Goal: Task Accomplishment & Management: Use online tool/utility

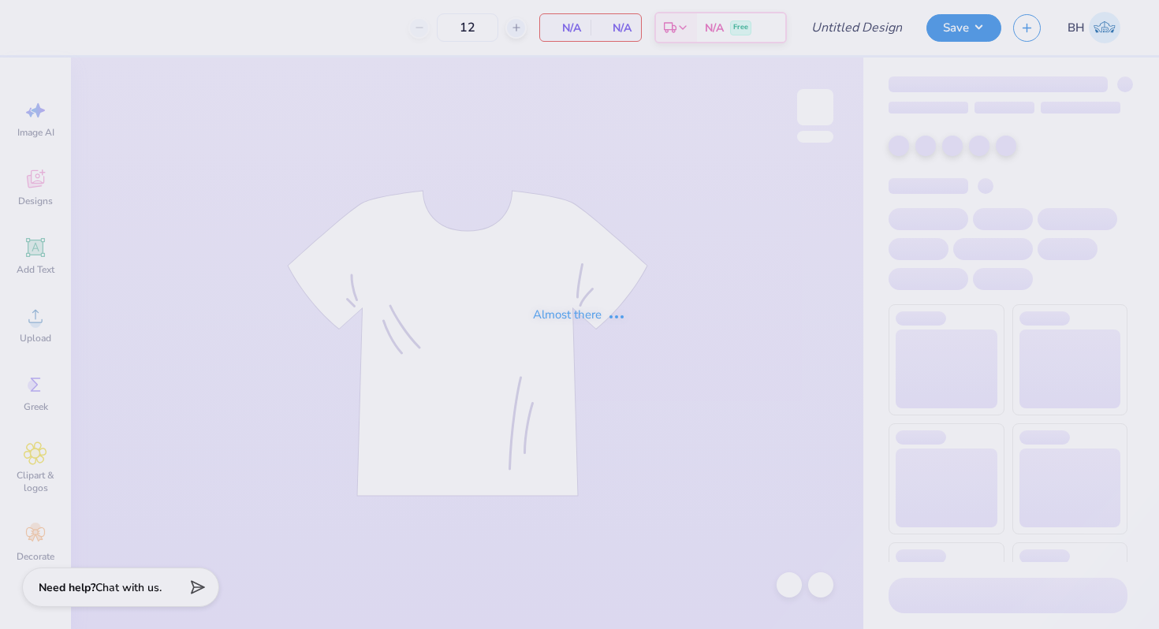
type input "in progress"
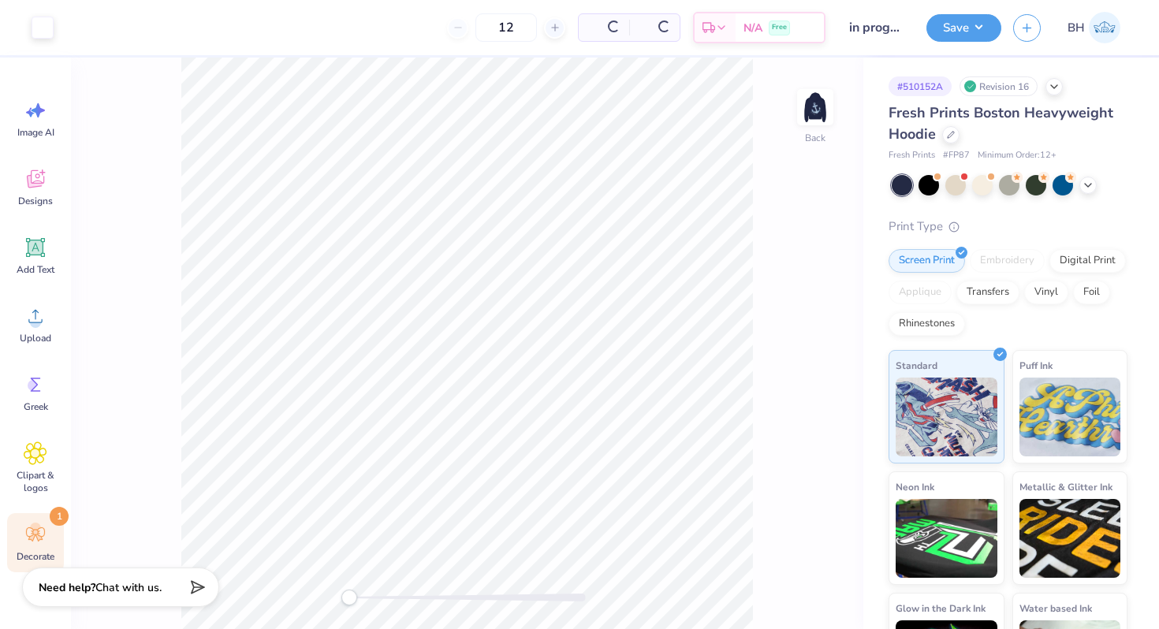
click at [42, 533] on icon at bounding box center [36, 535] width 24 height 24
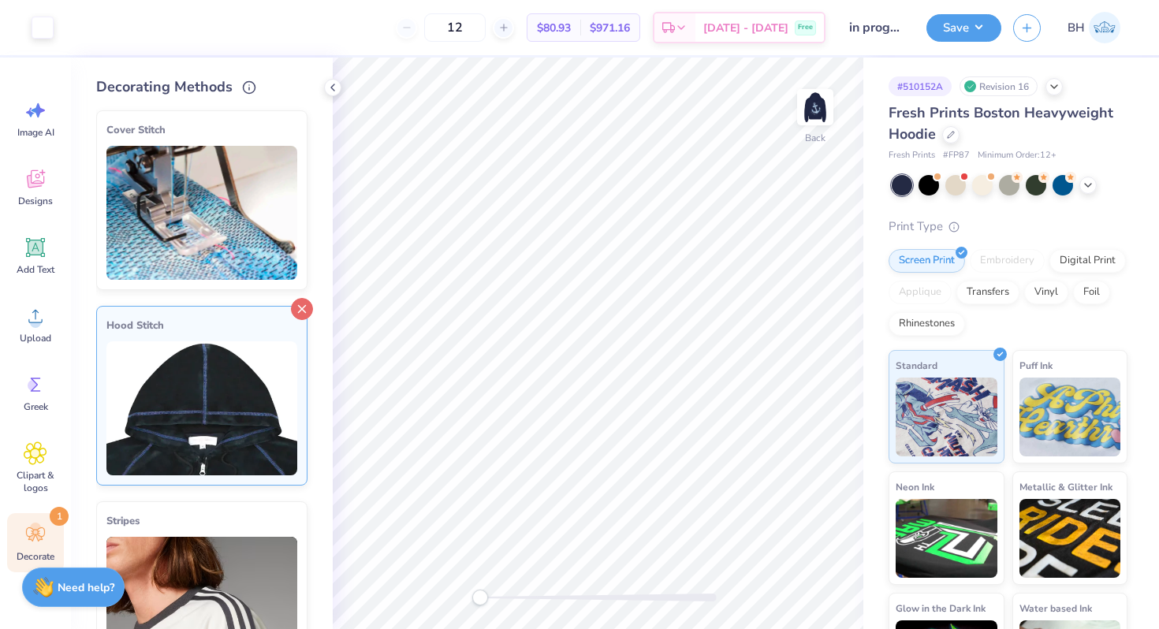
click at [304, 307] on icon at bounding box center [302, 309] width 22 height 22
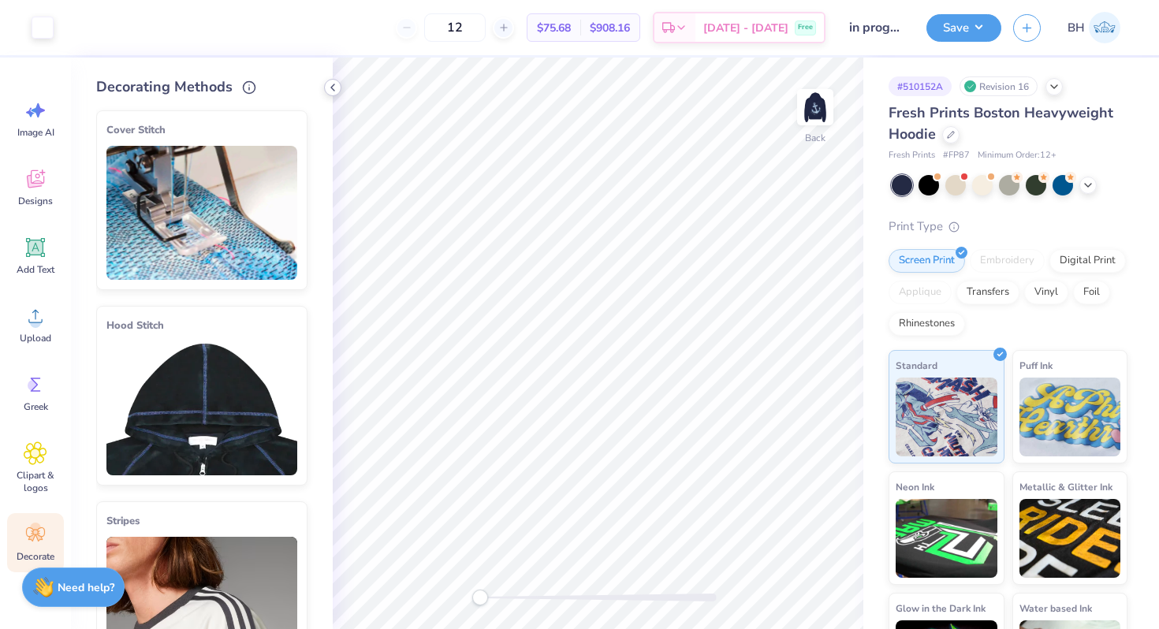
click at [337, 89] on icon at bounding box center [332, 87] width 13 height 13
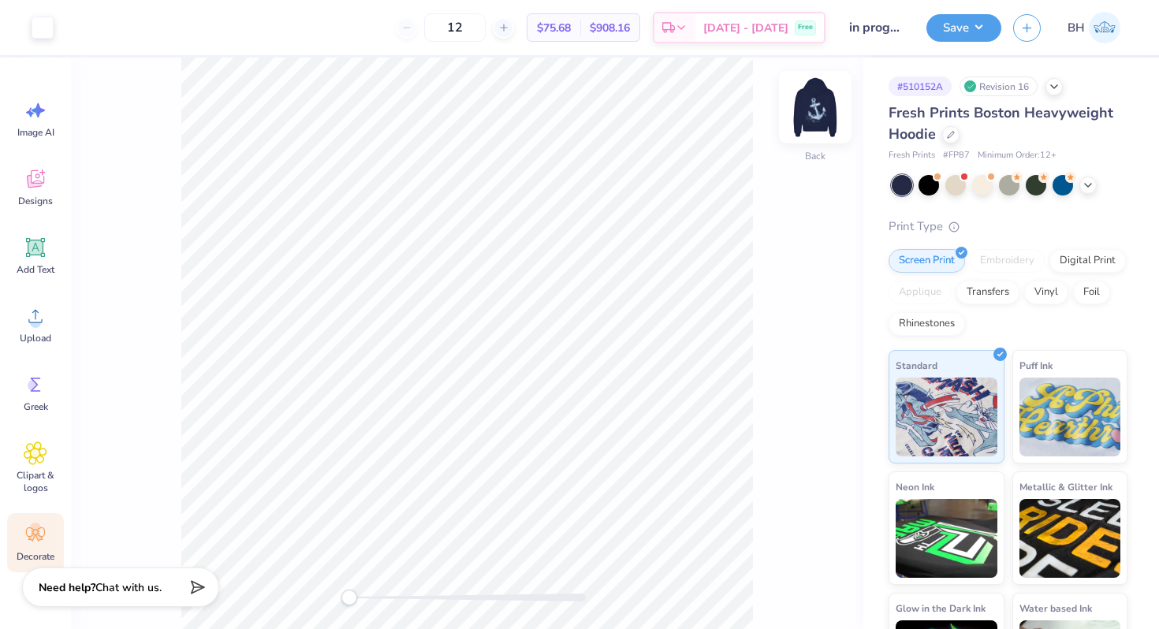
click at [817, 102] on img at bounding box center [815, 107] width 63 height 63
click at [66, 26] on div at bounding box center [71, 26] width 22 height 22
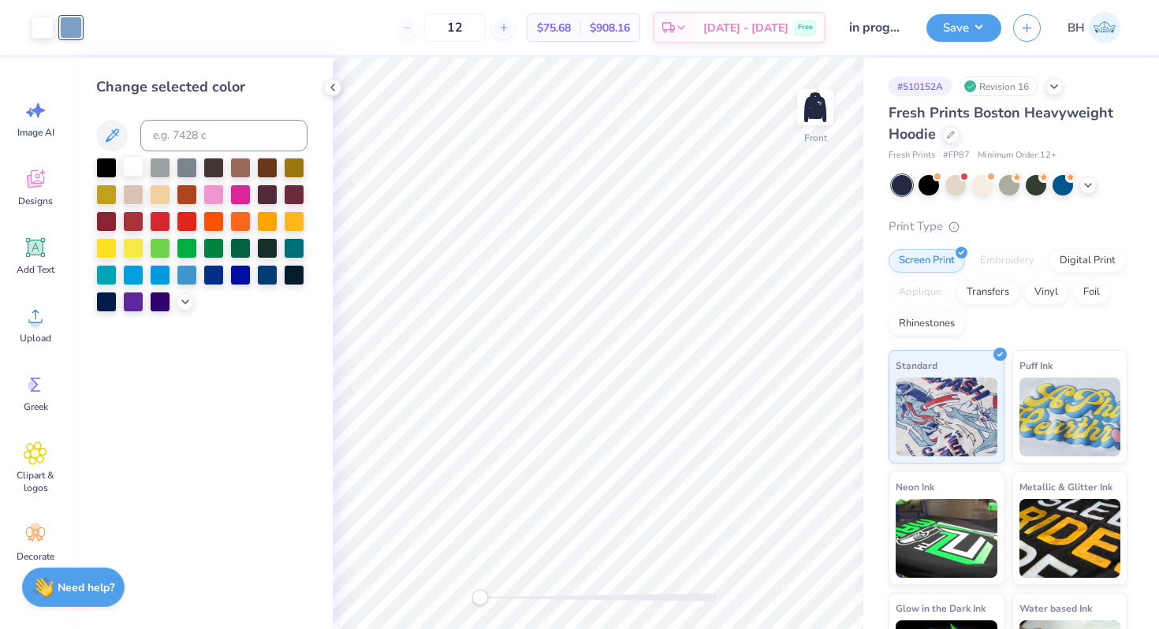
click at [127, 158] on div at bounding box center [133, 166] width 20 height 20
drag, startPoint x: 497, startPoint y: 27, endPoint x: 467, endPoint y: 27, distance: 30.7
click at [467, 27] on input "12" at bounding box center [454, 27] width 61 height 28
type input "24"
click at [810, 105] on img at bounding box center [815, 107] width 63 height 63
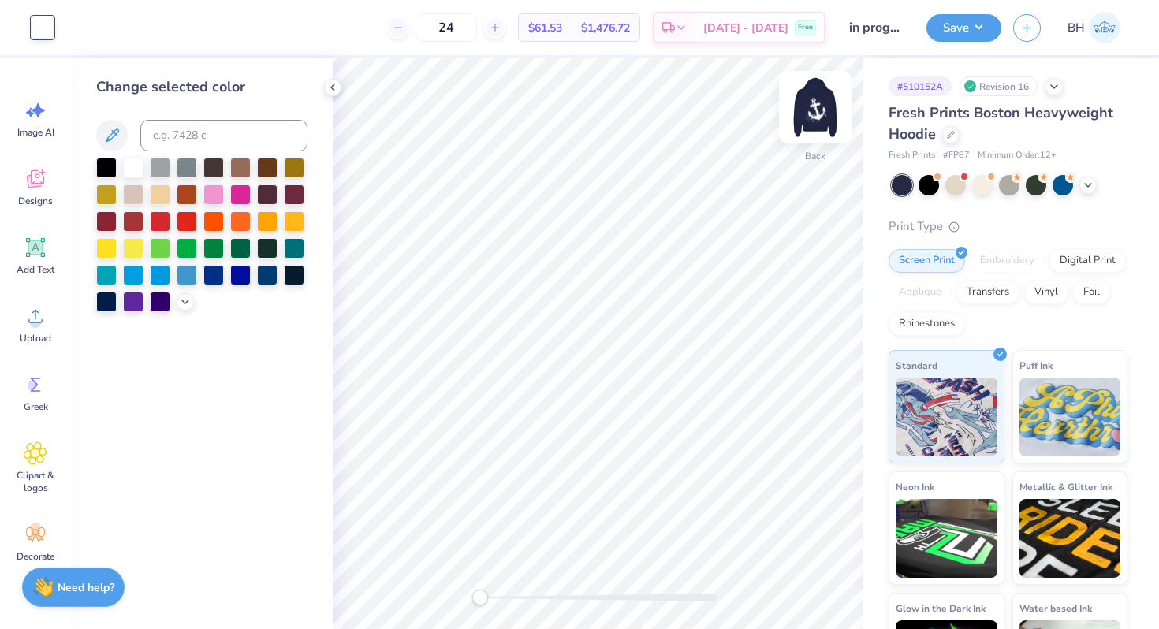
click at [809, 105] on img at bounding box center [815, 107] width 63 height 63
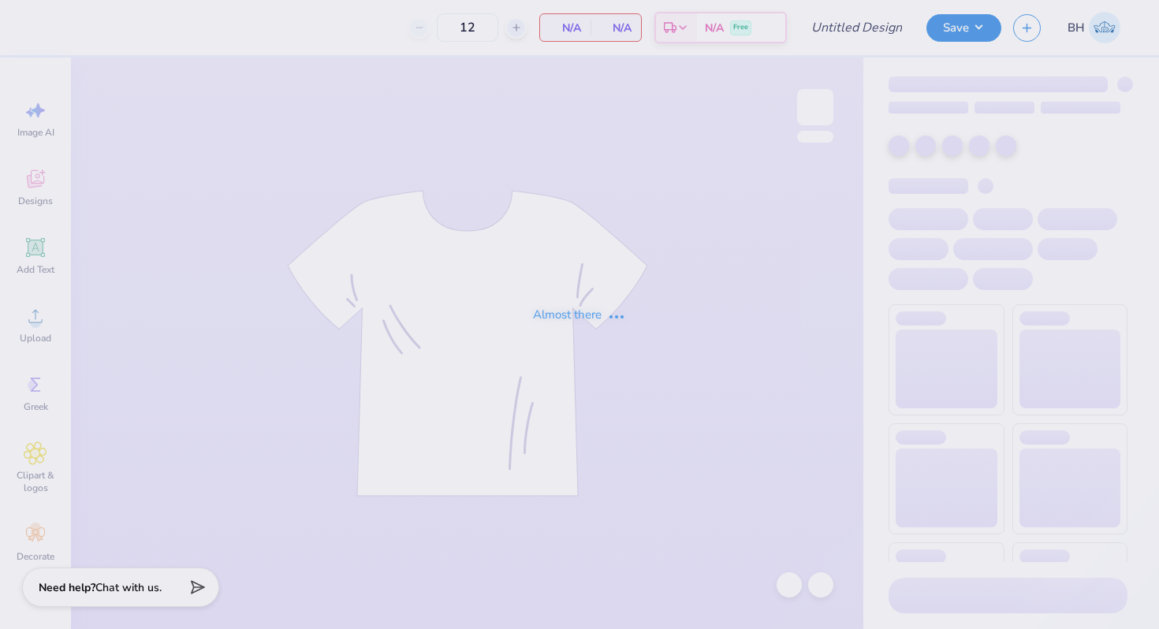
type input "letters shorts"
type input "24"
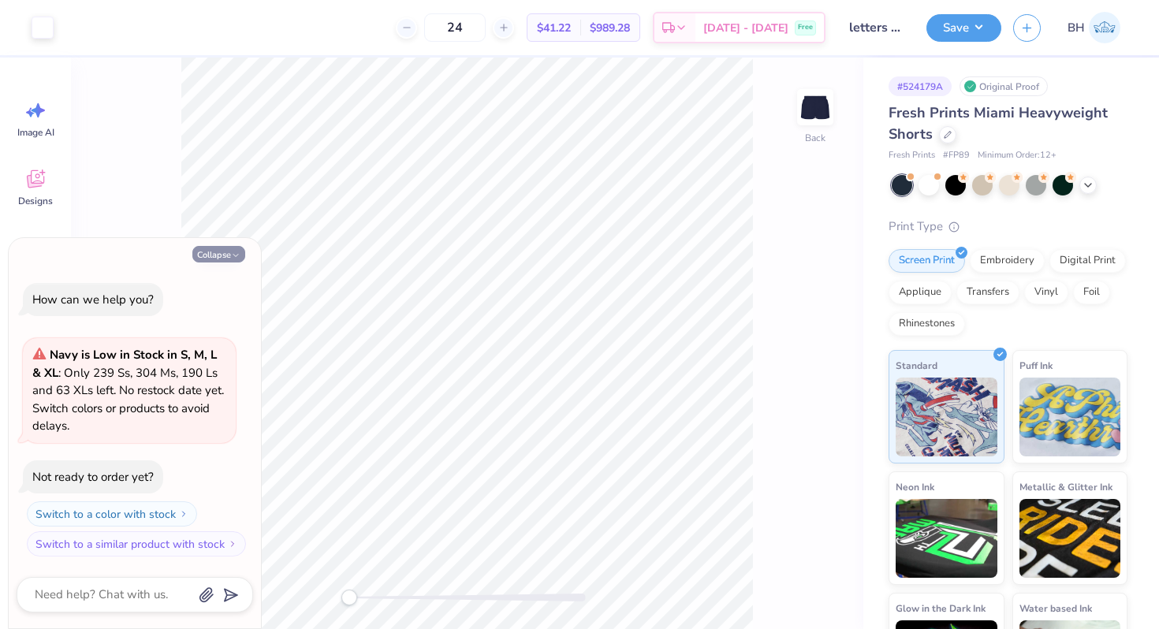
click at [233, 262] on button "Collapse" at bounding box center [218, 254] width 53 height 17
type textarea "x"
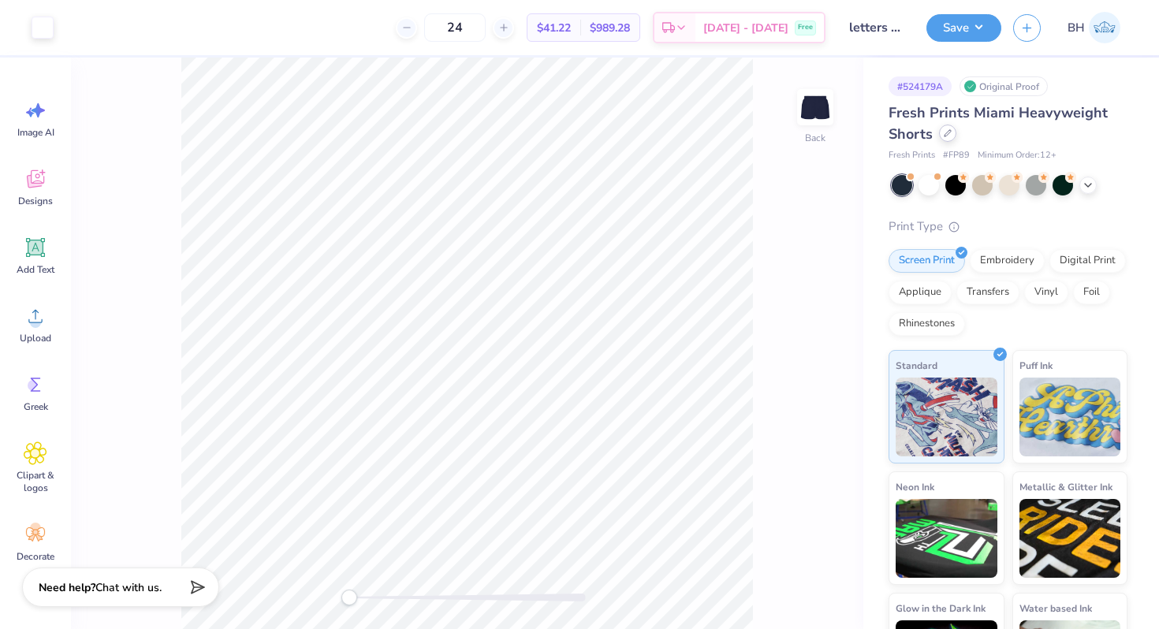
click at [947, 140] on div at bounding box center [947, 133] width 17 height 17
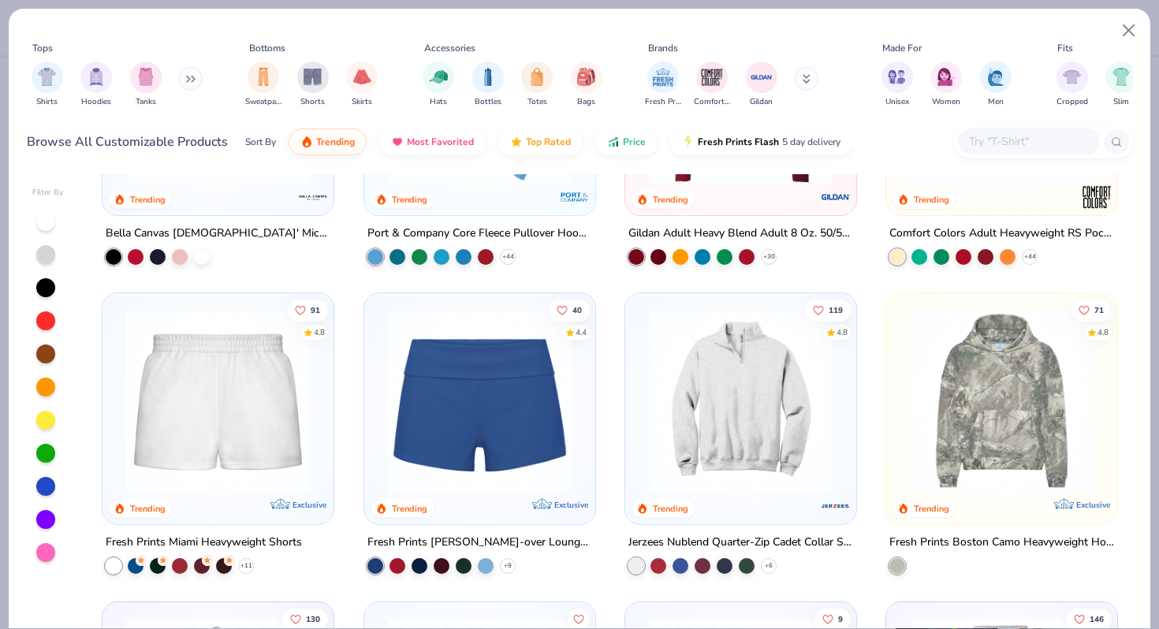
scroll to position [1253, 0]
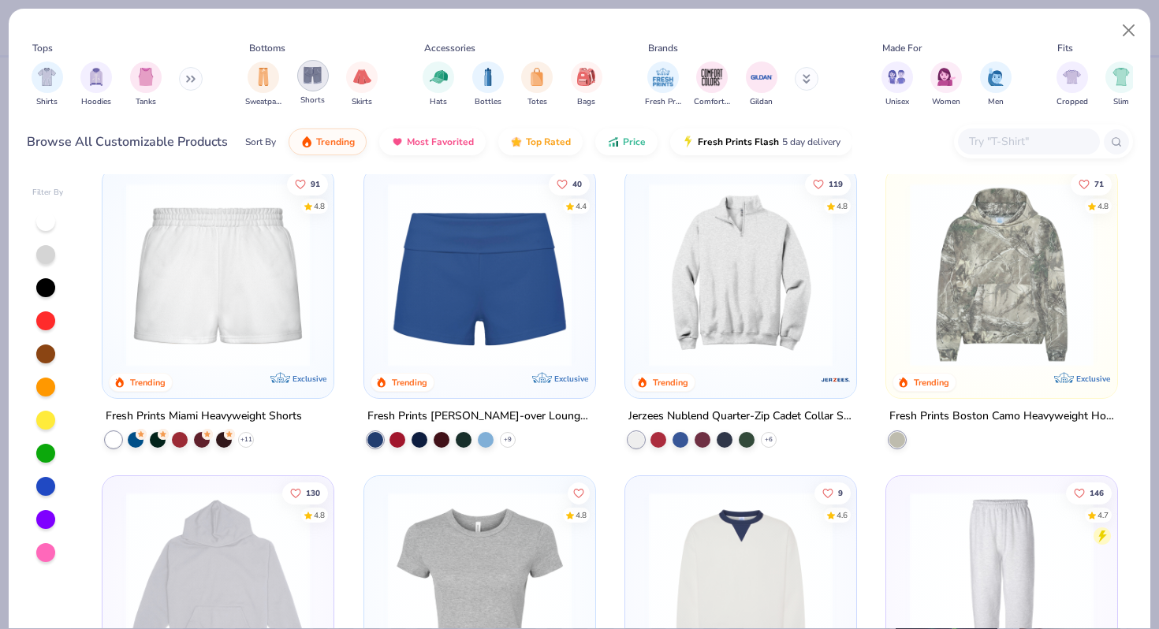
click at [304, 82] on img "filter for Shorts" at bounding box center [312, 75] width 18 height 18
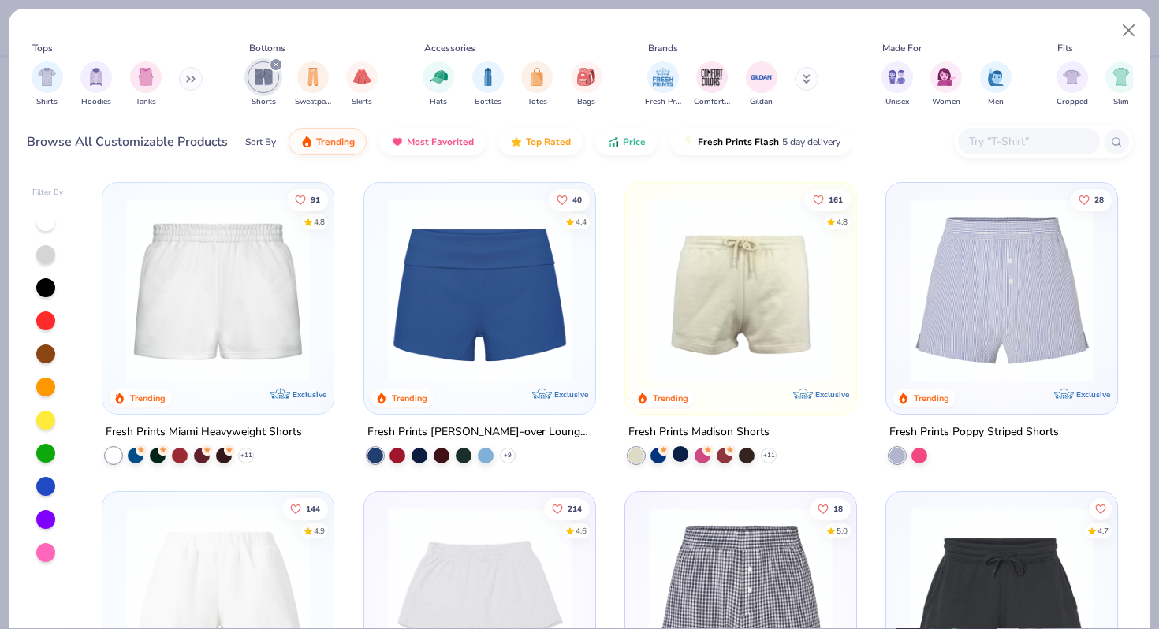
click at [679, 460] on div at bounding box center [680, 454] width 16 height 16
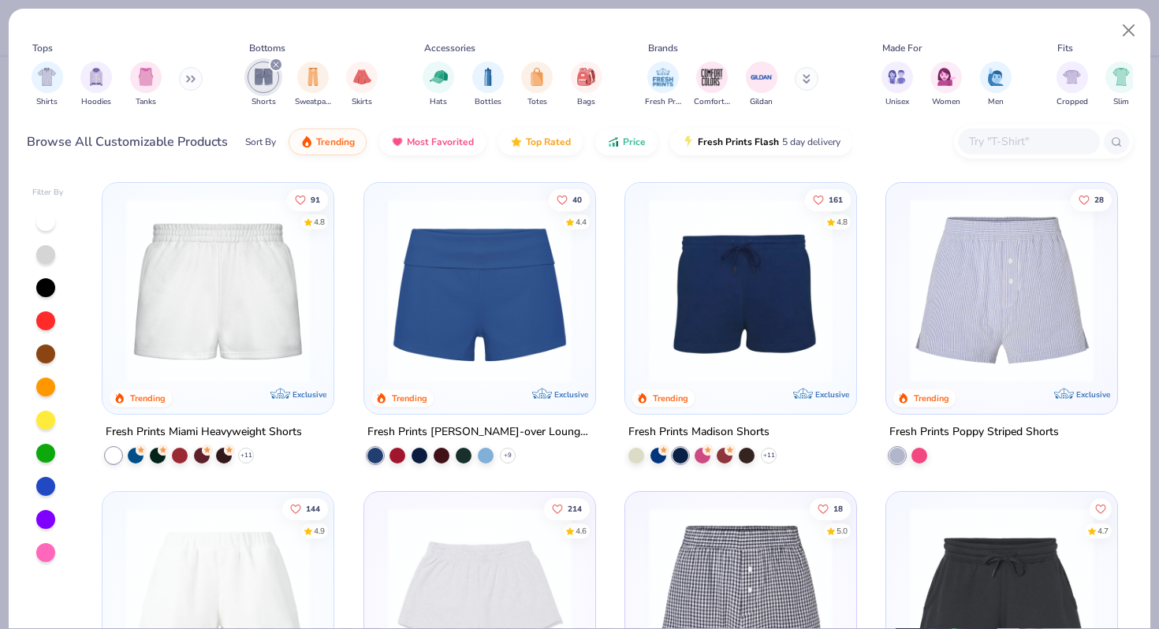
click at [717, 362] on img at bounding box center [740, 291] width 199 height 184
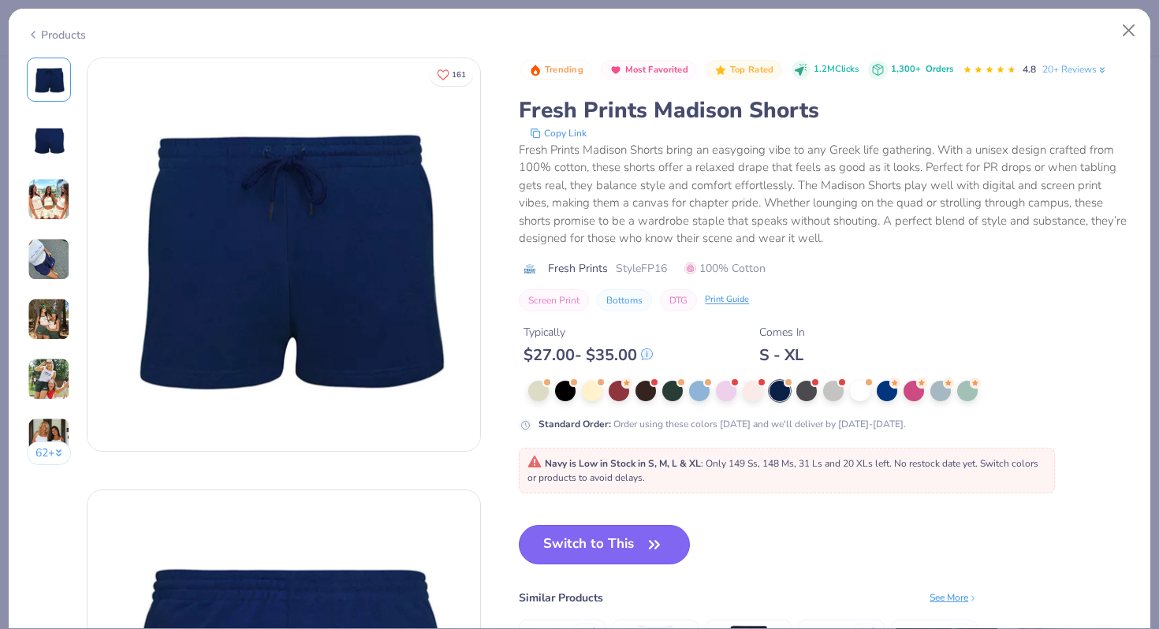
click at [635, 525] on button "Switch to This" at bounding box center [604, 544] width 171 height 39
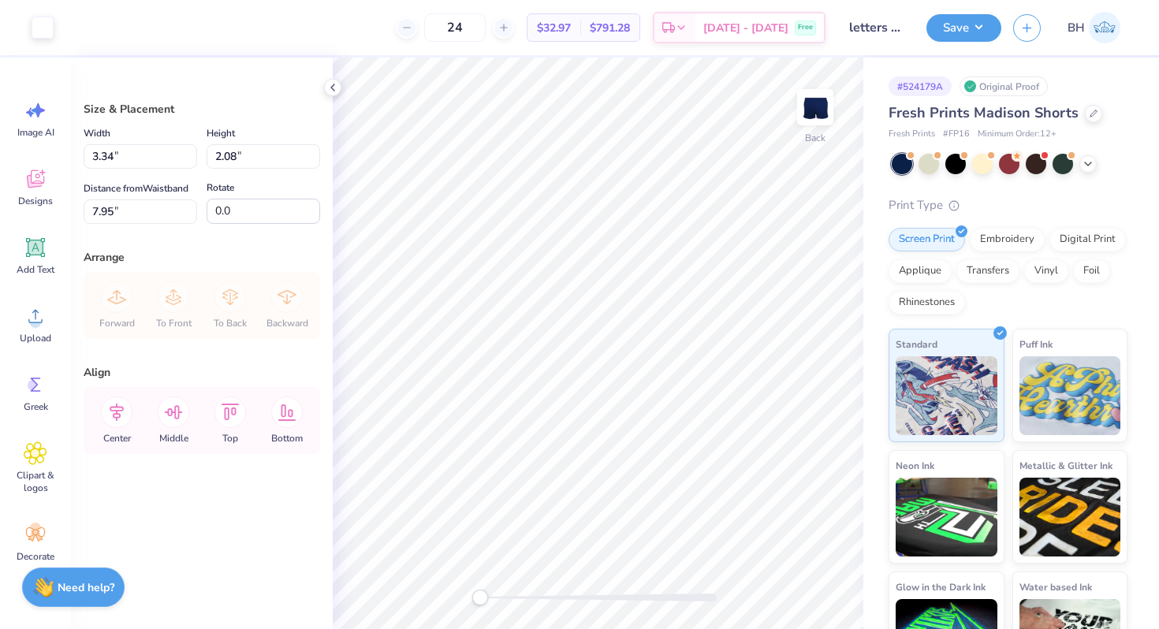
type input "7.28"
type input "7.55"
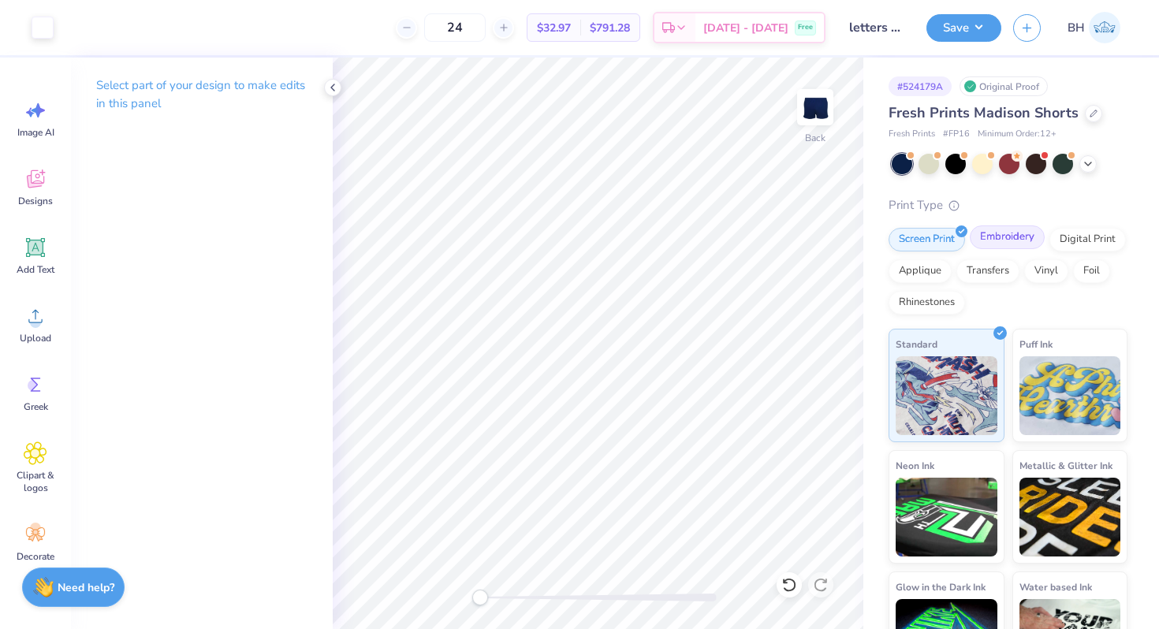
click at [1017, 248] on div "Embroidery" at bounding box center [1007, 237] width 75 height 24
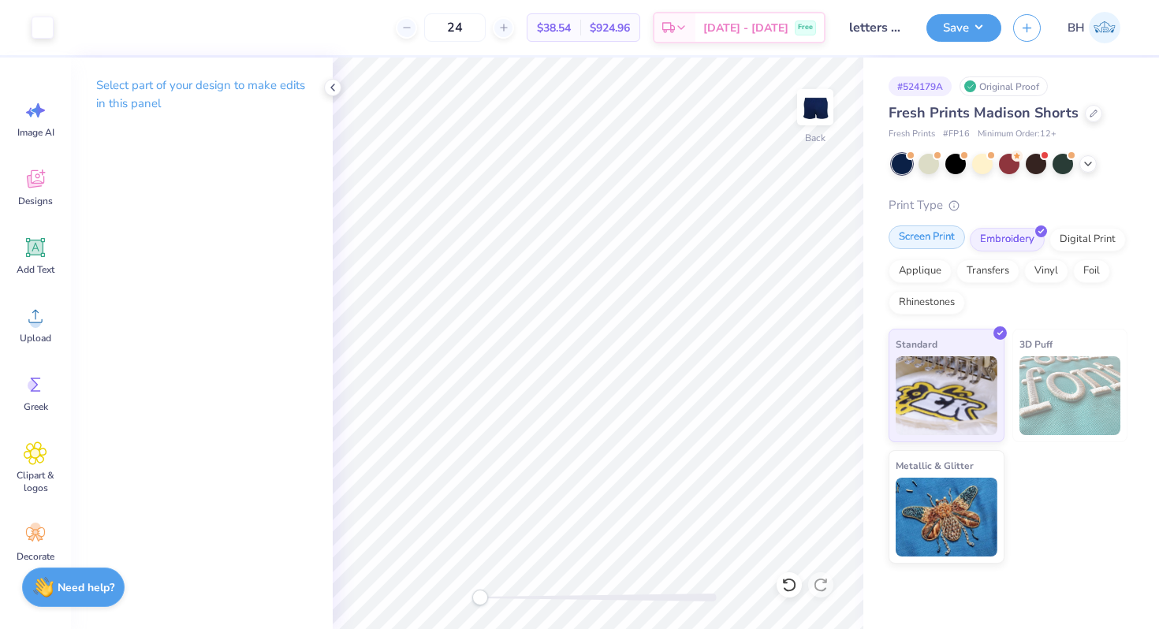
click at [950, 229] on div "Screen Print" at bounding box center [926, 237] width 76 height 24
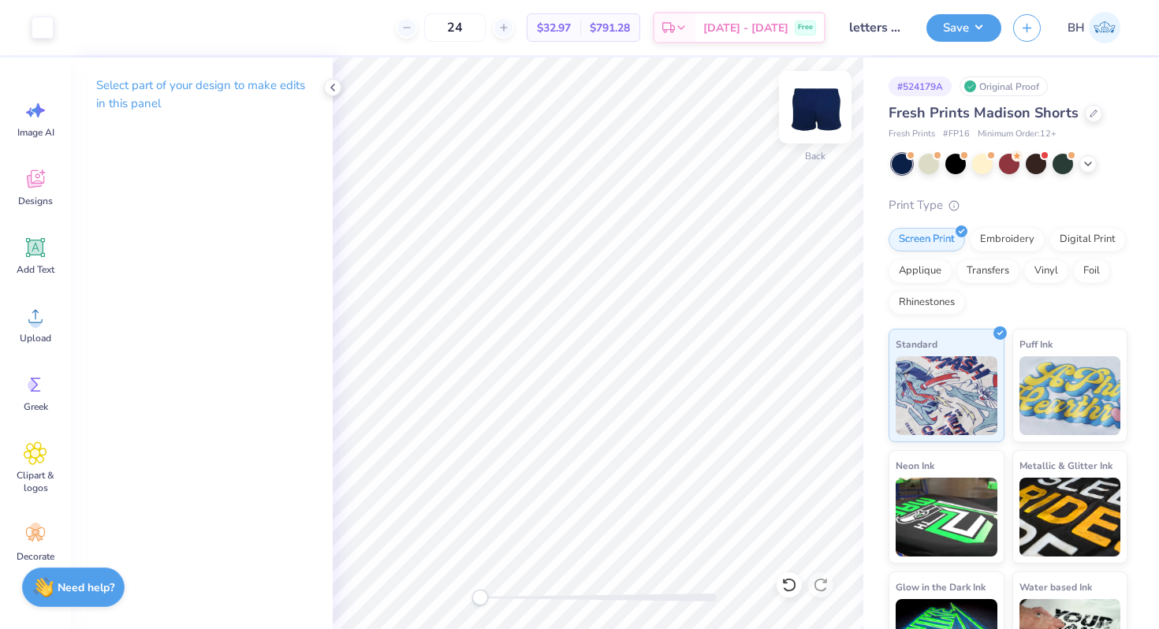
click at [811, 89] on div at bounding box center [815, 107] width 73 height 73
click at [812, 91] on img at bounding box center [815, 107] width 63 height 63
click at [1001, 240] on div "Embroidery" at bounding box center [1007, 237] width 75 height 24
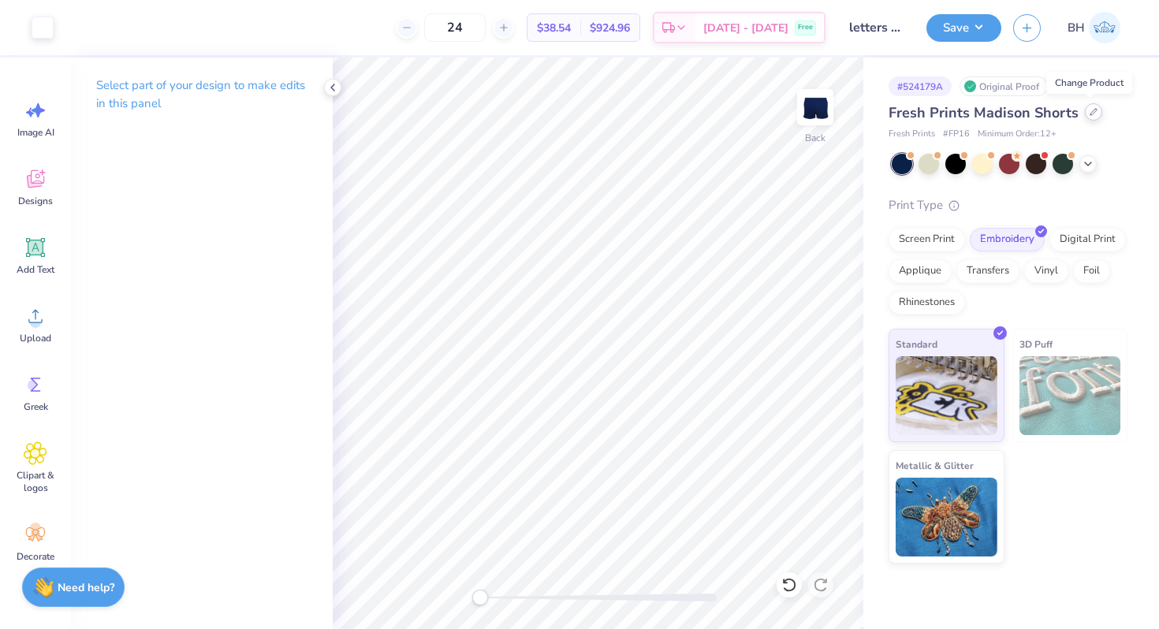
click at [1090, 112] on icon at bounding box center [1093, 112] width 6 height 6
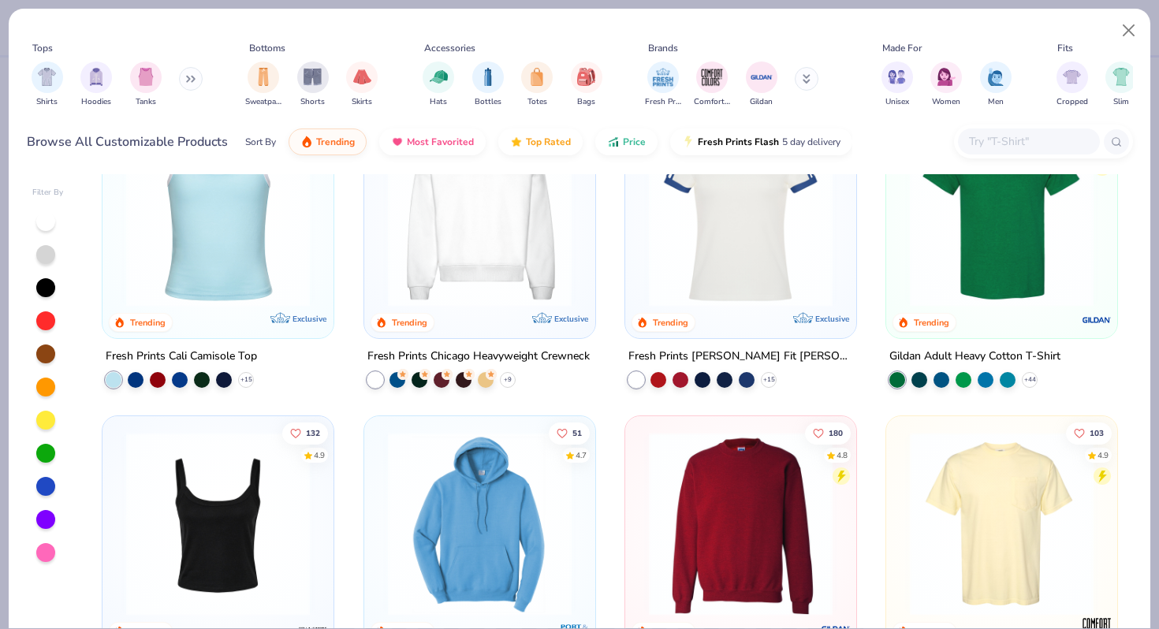
scroll to position [731, 0]
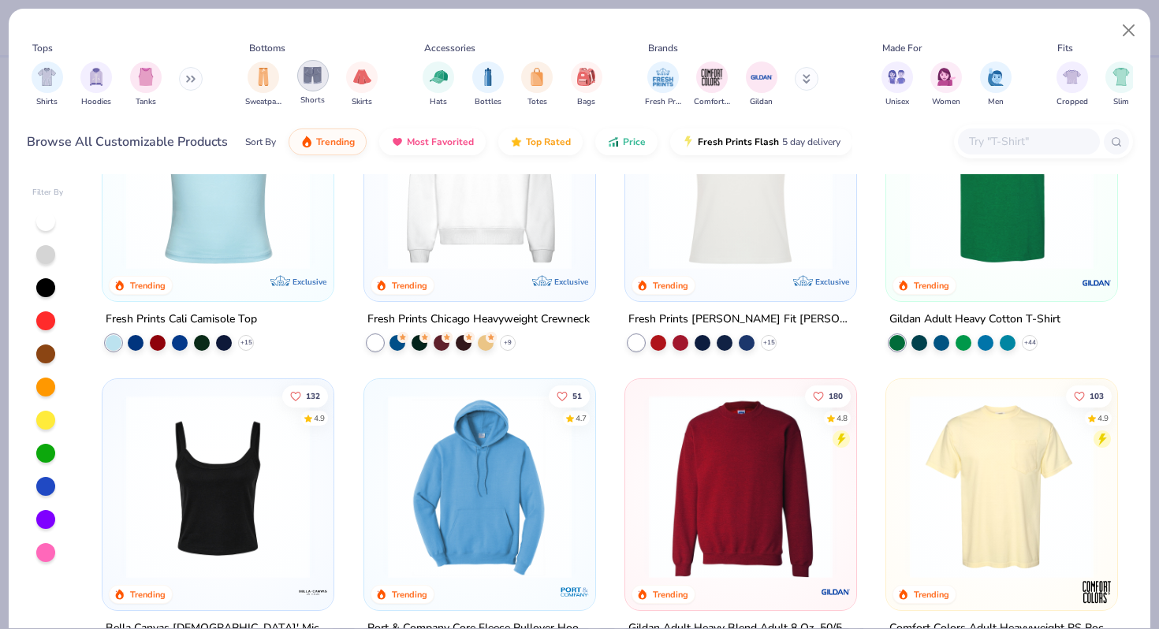
click at [320, 88] on div "filter for Shorts" at bounding box center [313, 76] width 32 height 32
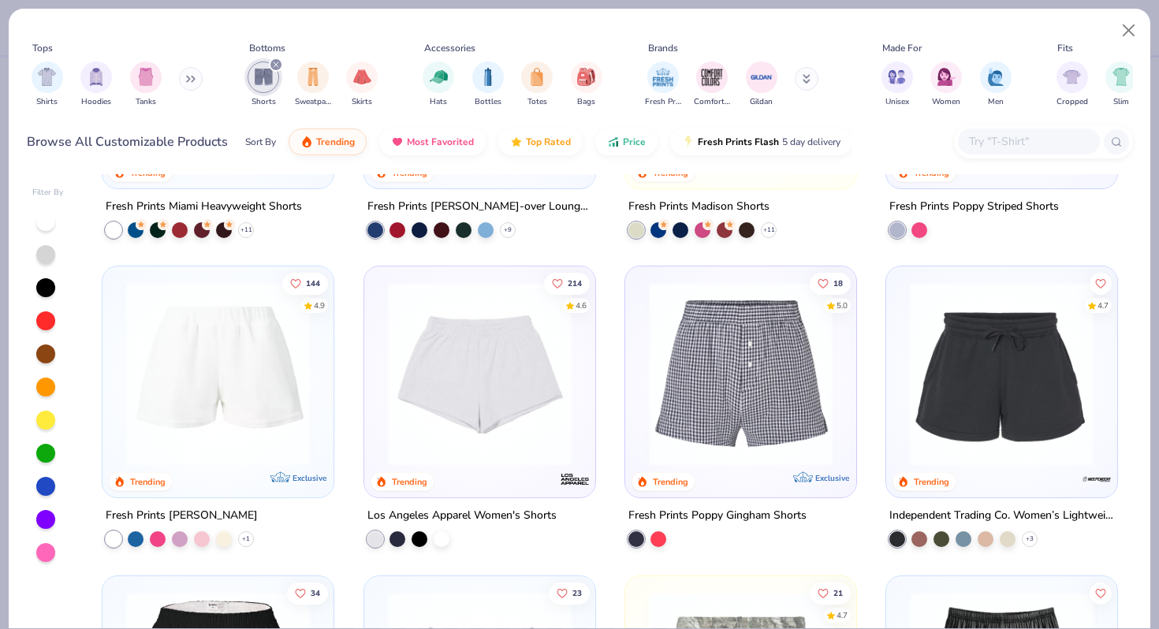
scroll to position [263, 0]
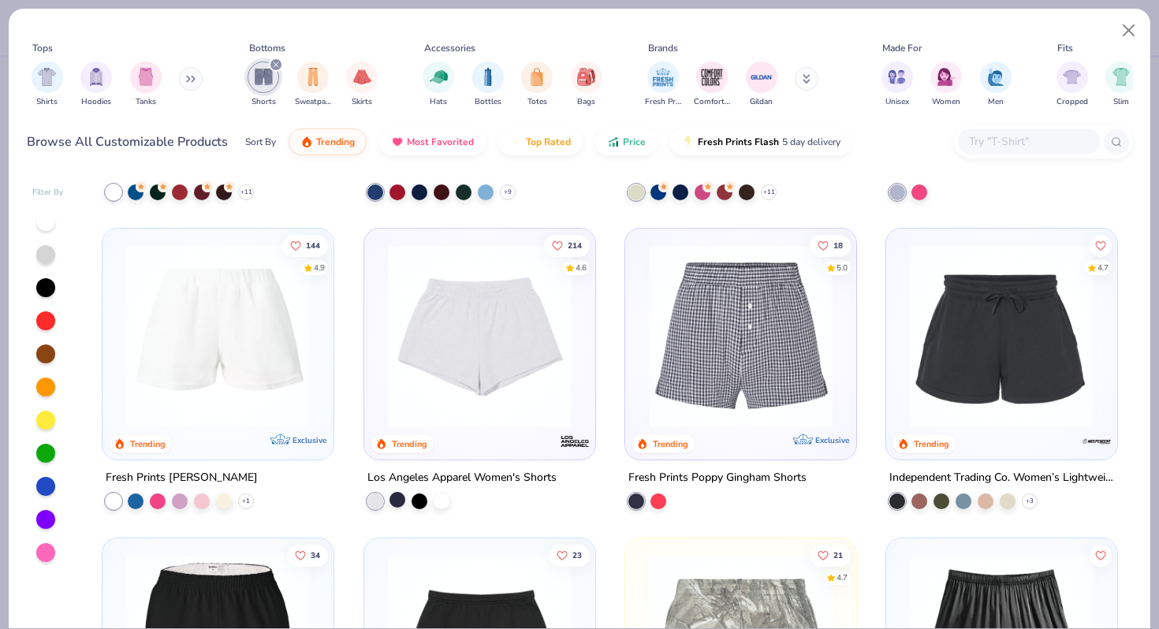
click at [396, 501] on div at bounding box center [397, 500] width 16 height 16
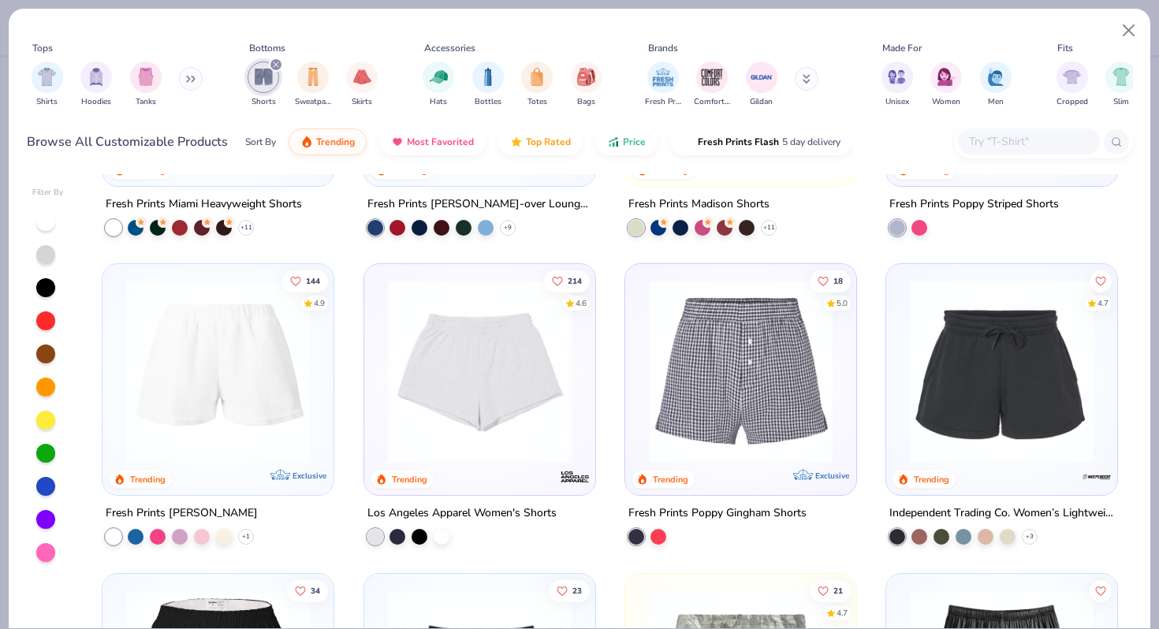
scroll to position [234, 0]
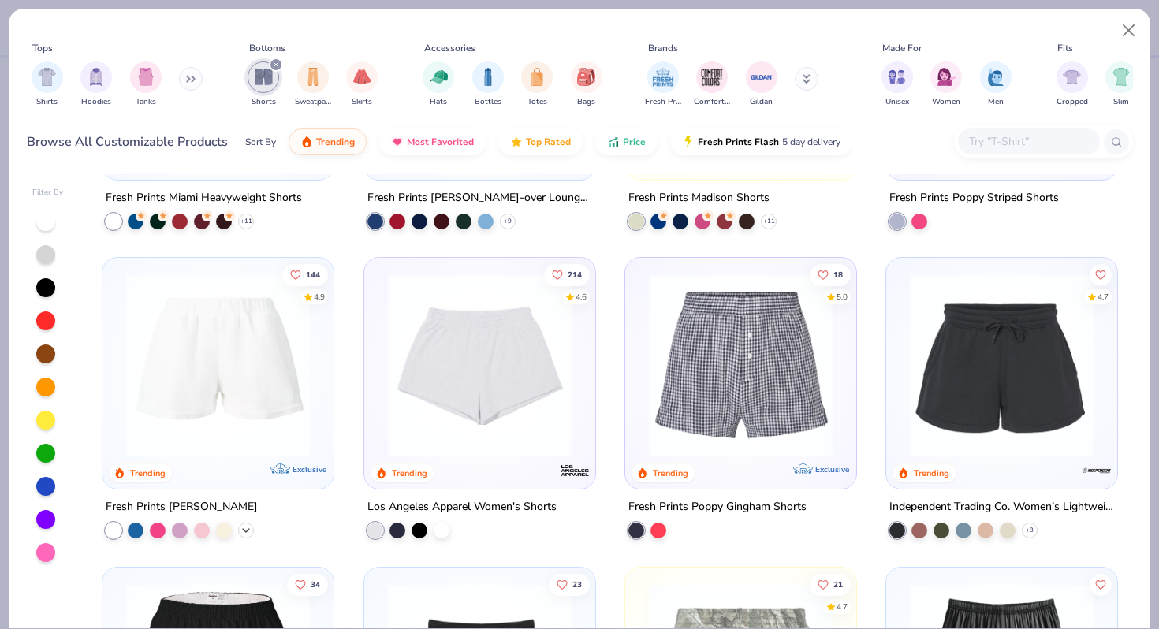
click at [245, 527] on icon at bounding box center [246, 530] width 13 height 13
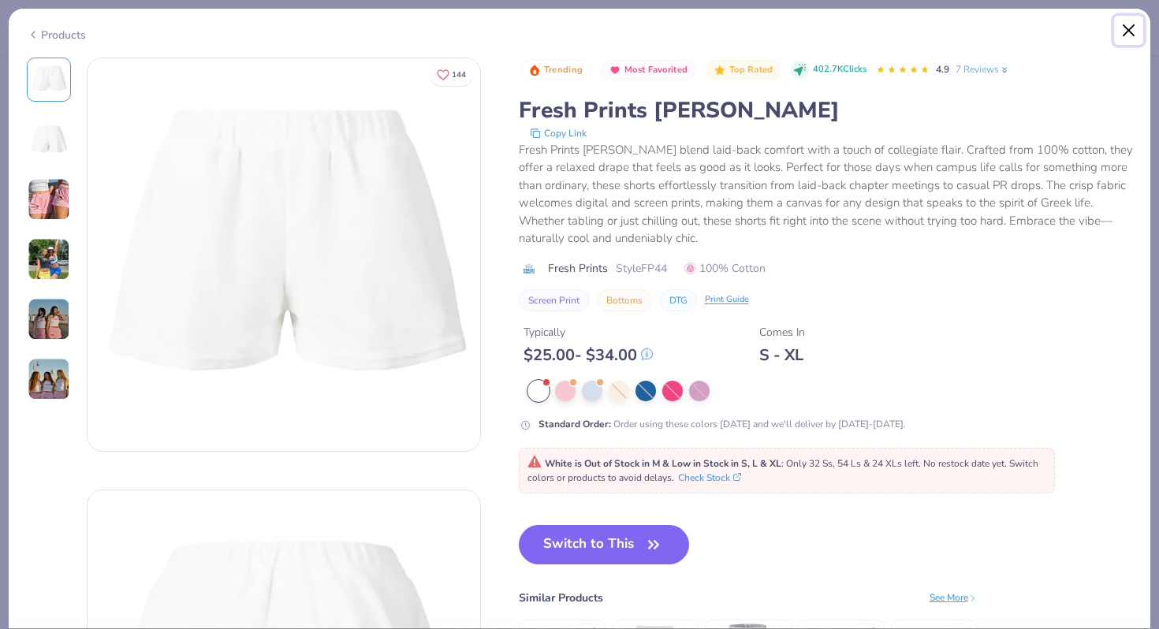
click at [1126, 27] on button "Close" at bounding box center [1129, 31] width 30 height 30
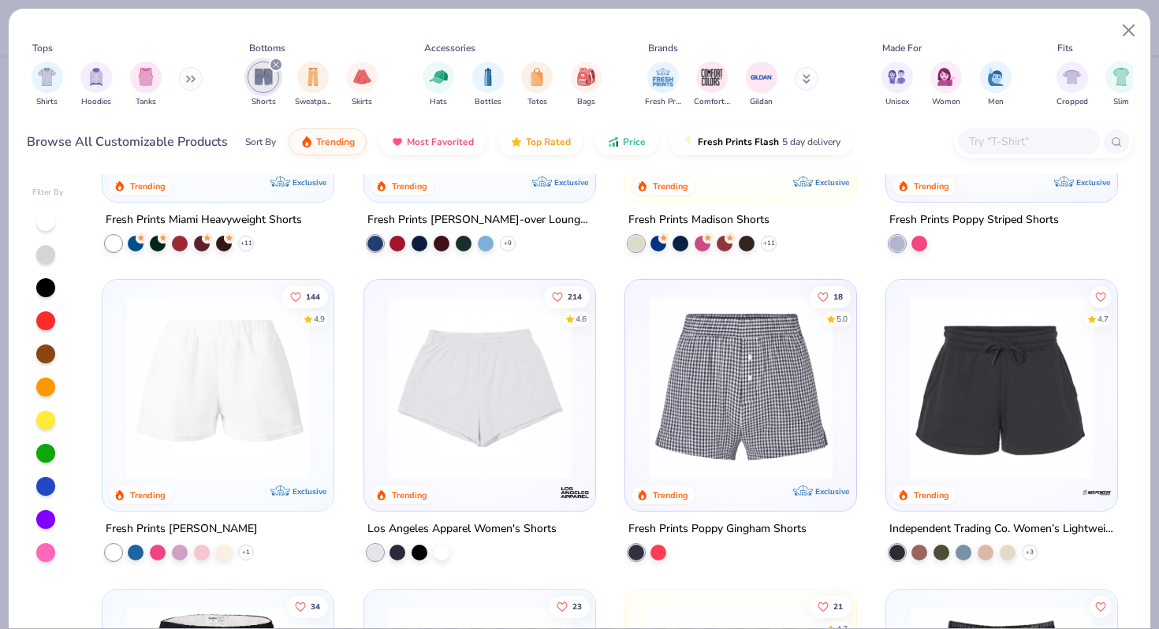
scroll to position [210, 0]
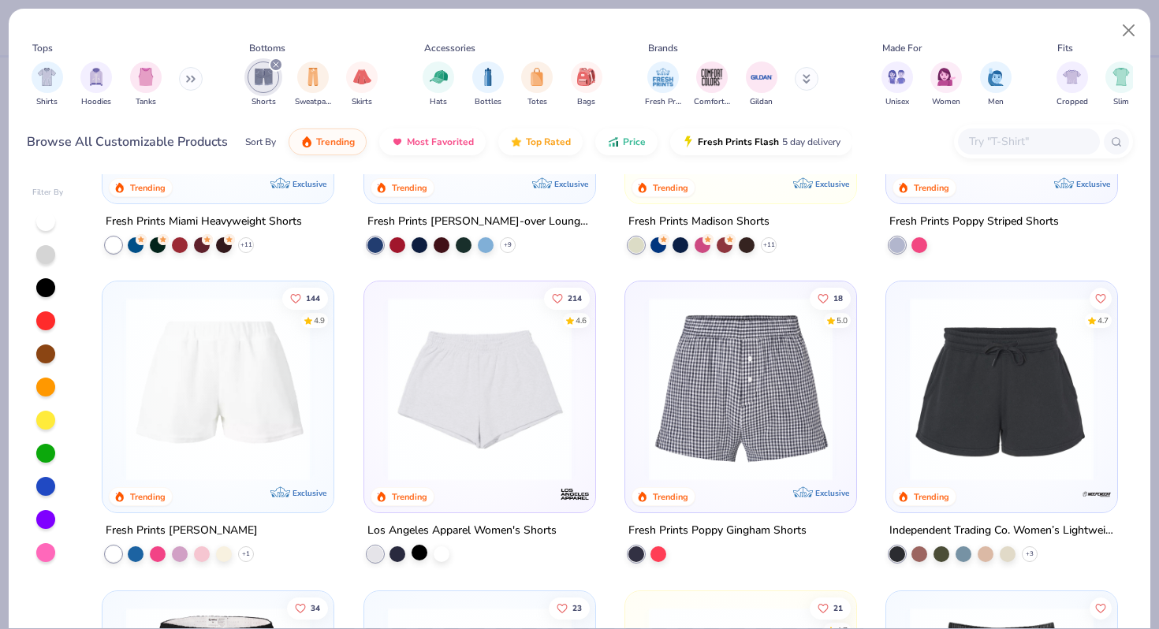
click at [421, 547] on div at bounding box center [419, 553] width 16 height 16
click at [403, 555] on div at bounding box center [397, 553] width 16 height 16
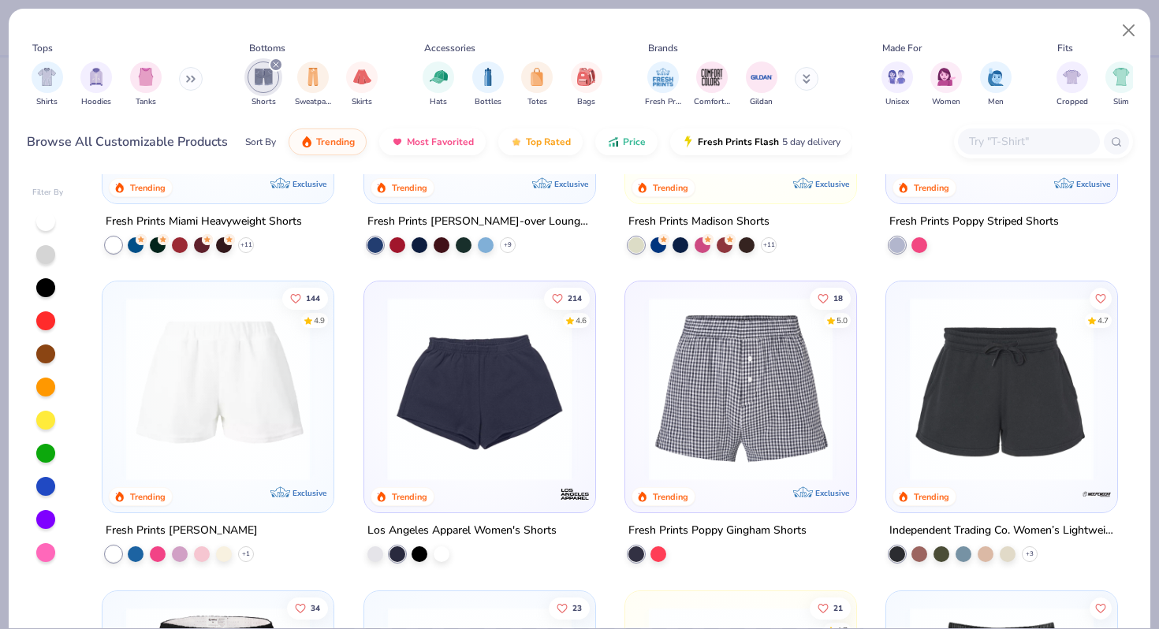
click at [486, 397] on img at bounding box center [478, 389] width 199 height 184
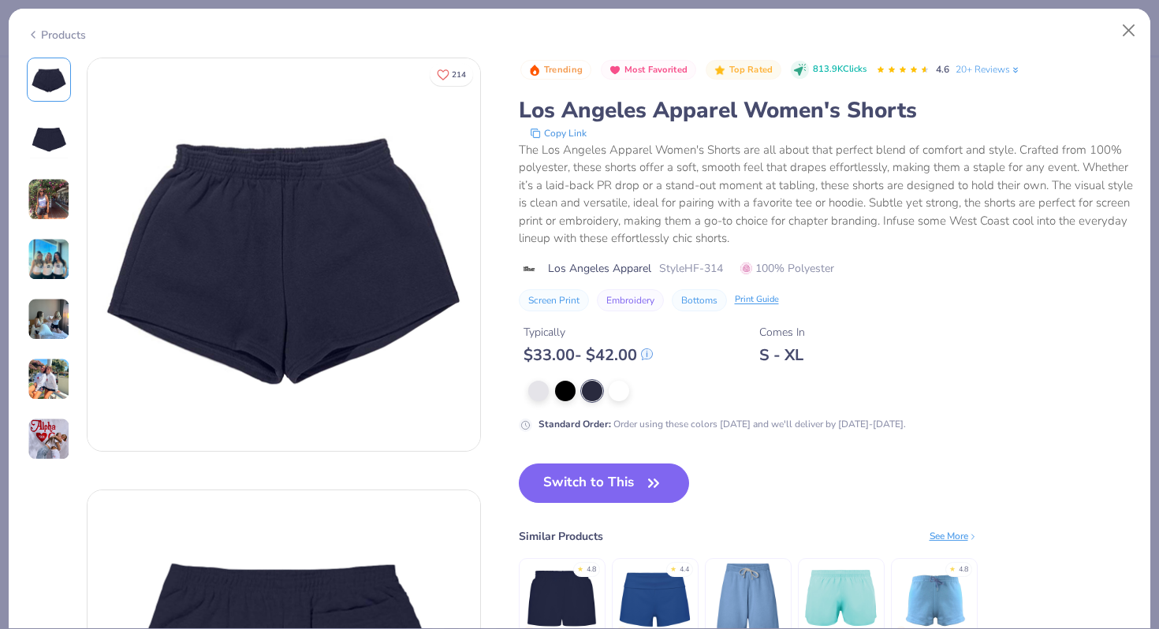
click at [605, 508] on div "Switch to This Similar Products See More ★ 4.8 ★ 4.4 ★ 4.8" at bounding box center [748, 569] width 459 height 213
click at [607, 488] on button "Switch to This" at bounding box center [604, 482] width 171 height 39
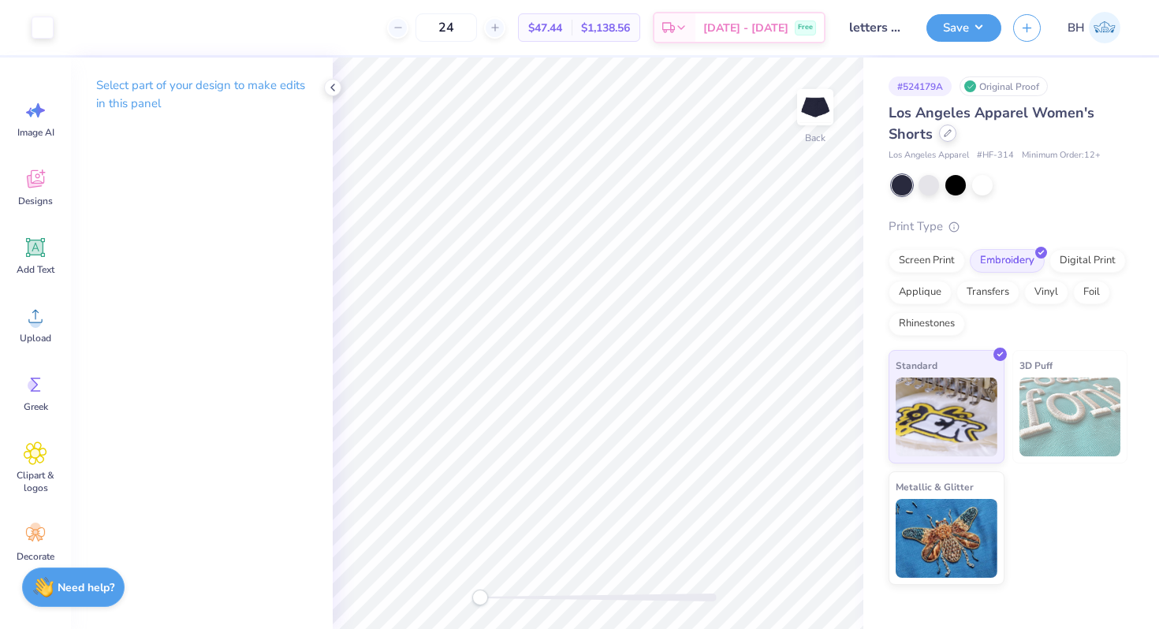
click at [952, 136] on div at bounding box center [947, 133] width 17 height 17
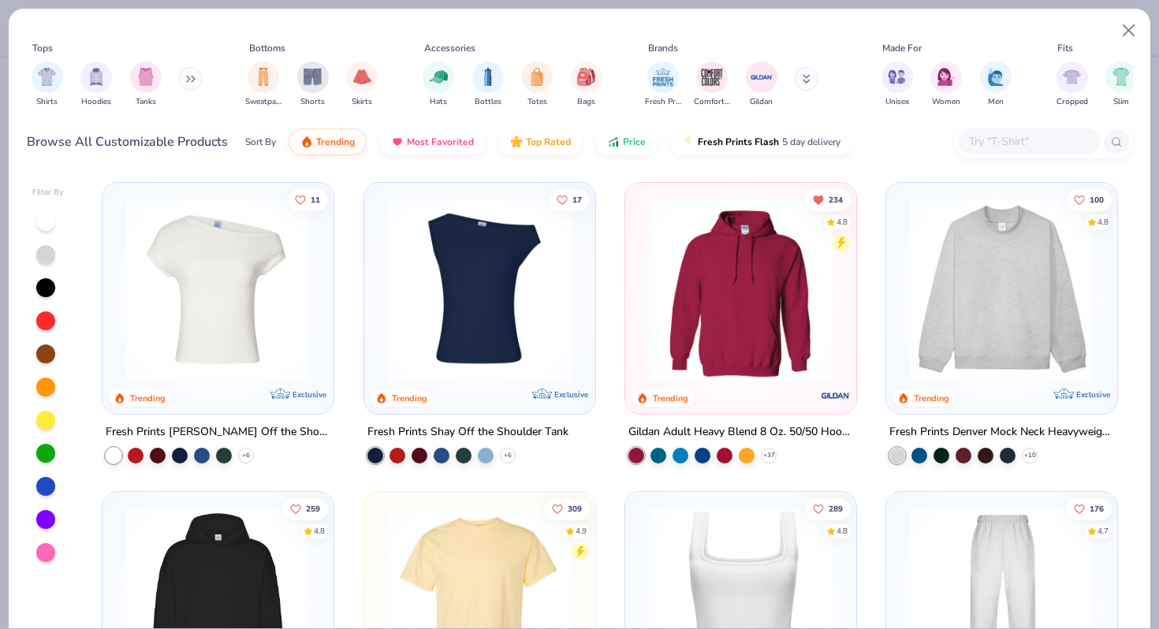
click at [328, 72] on div "Sweatpants Shorts Skirts" at bounding box center [313, 84] width 140 height 58
click at [316, 74] on img "filter for Shorts" at bounding box center [312, 75] width 18 height 18
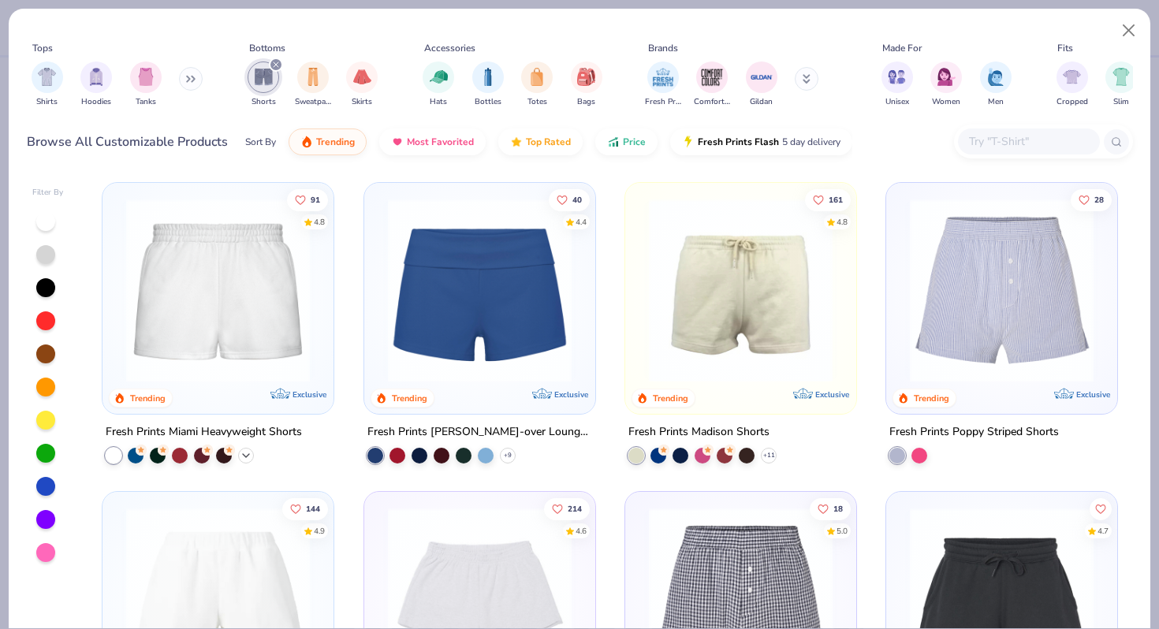
click at [250, 456] on icon at bounding box center [246, 455] width 13 height 13
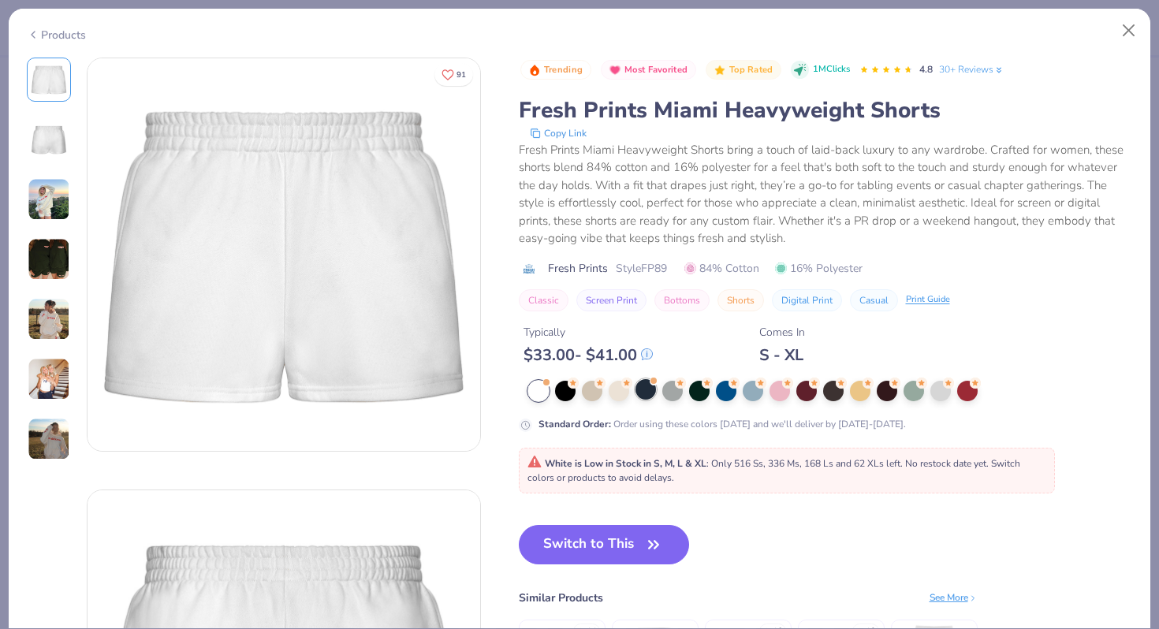
click at [642, 391] on div at bounding box center [645, 389] width 20 height 20
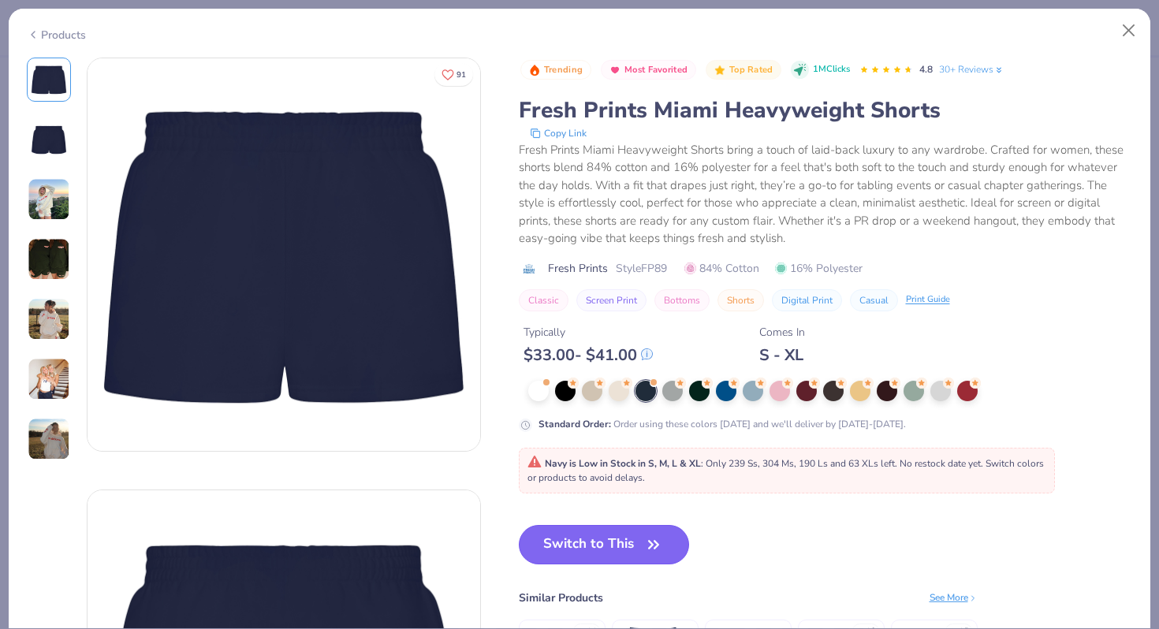
click at [570, 552] on button "Switch to This" at bounding box center [604, 544] width 171 height 39
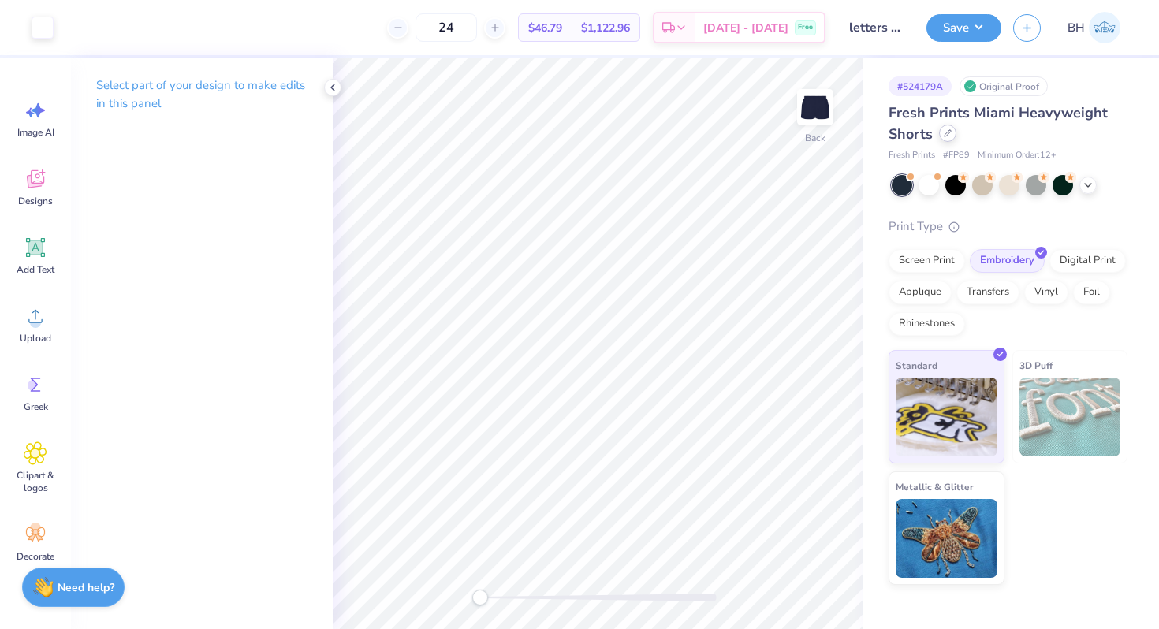
click at [947, 129] on icon at bounding box center [948, 133] width 8 height 8
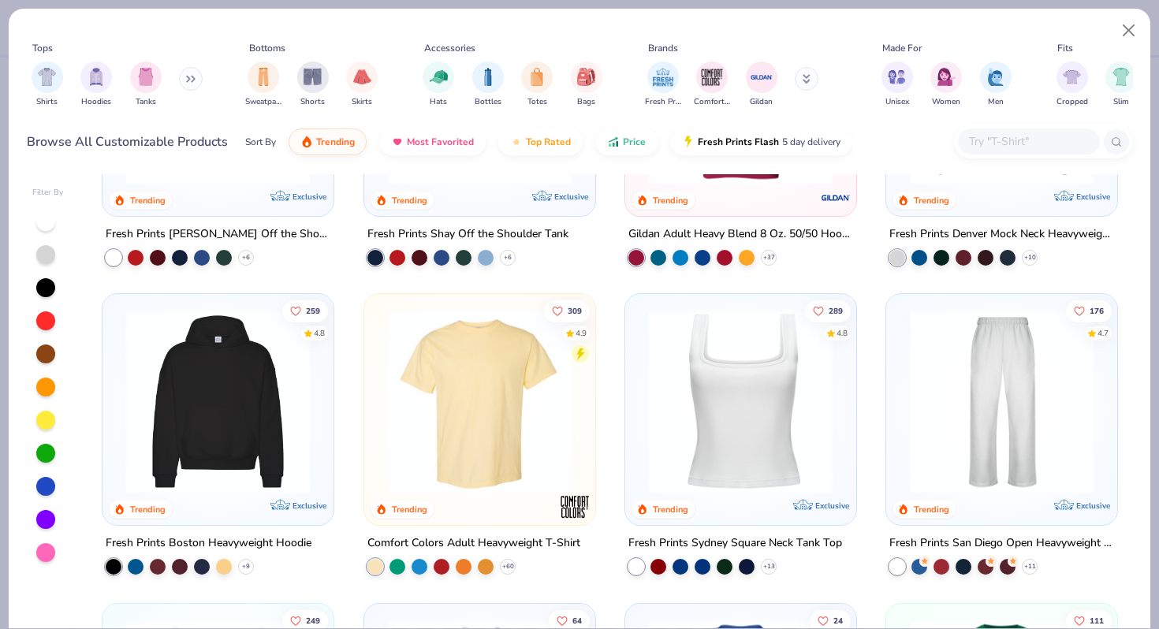
scroll to position [224, 0]
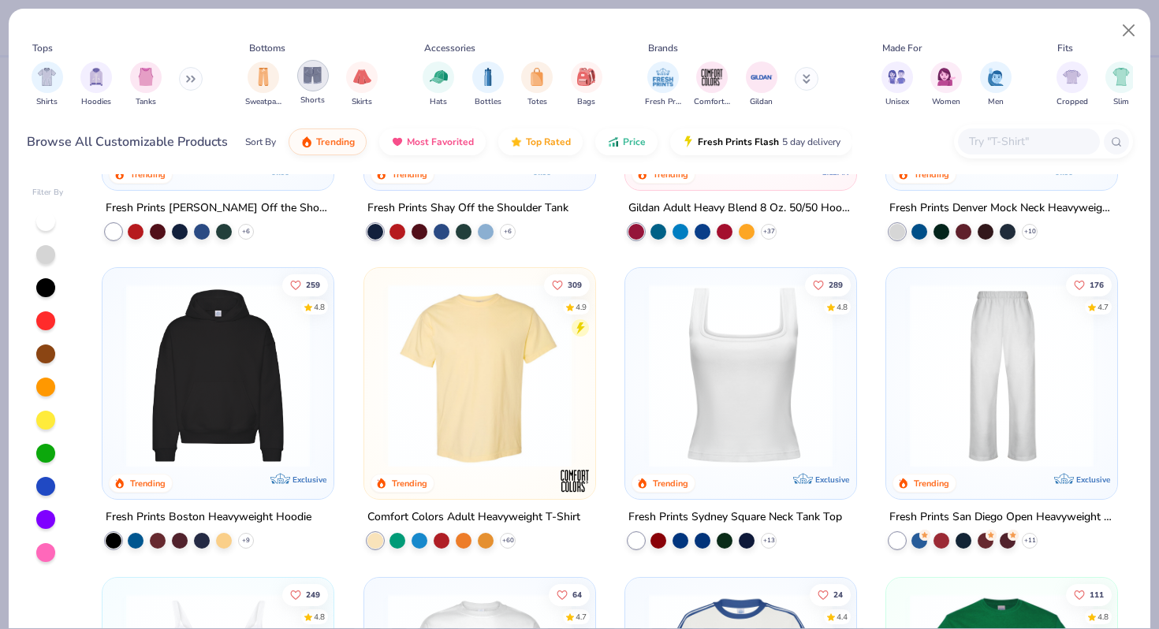
click at [310, 68] on img "filter for Shorts" at bounding box center [312, 75] width 18 height 18
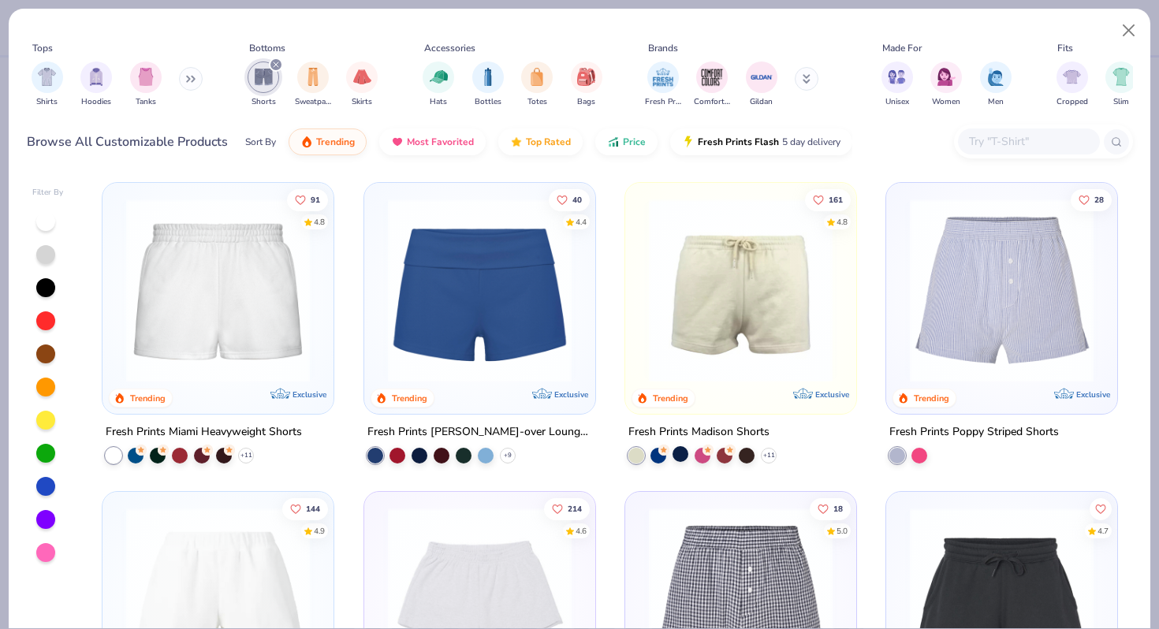
click at [680, 446] on div at bounding box center [680, 454] width 16 height 16
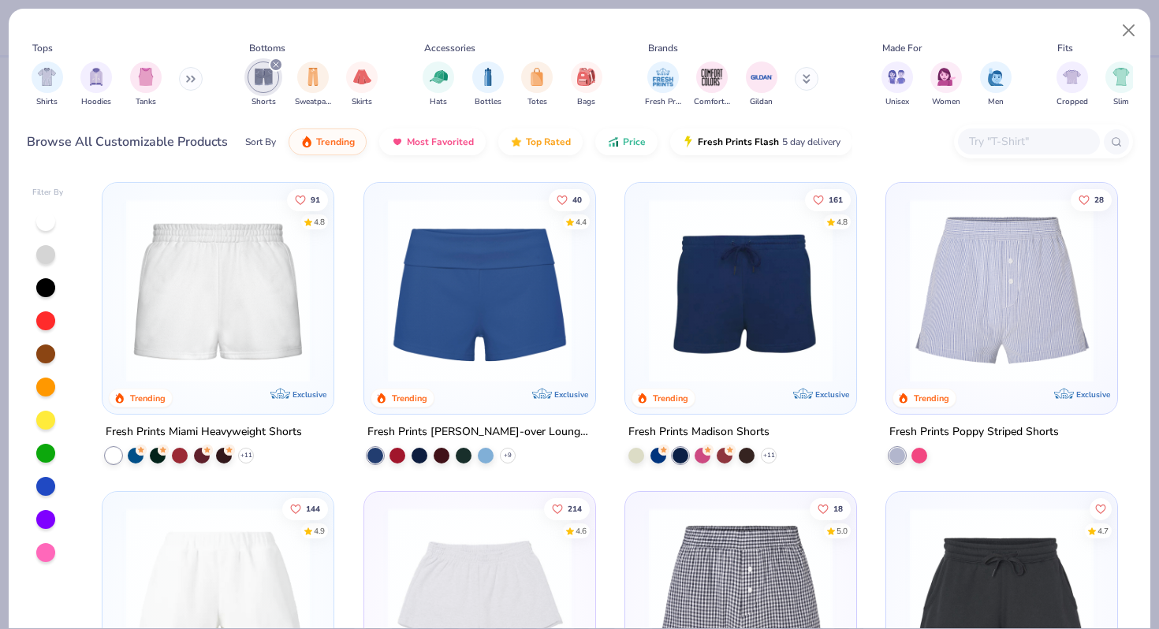
click at [720, 366] on img at bounding box center [740, 291] width 199 height 184
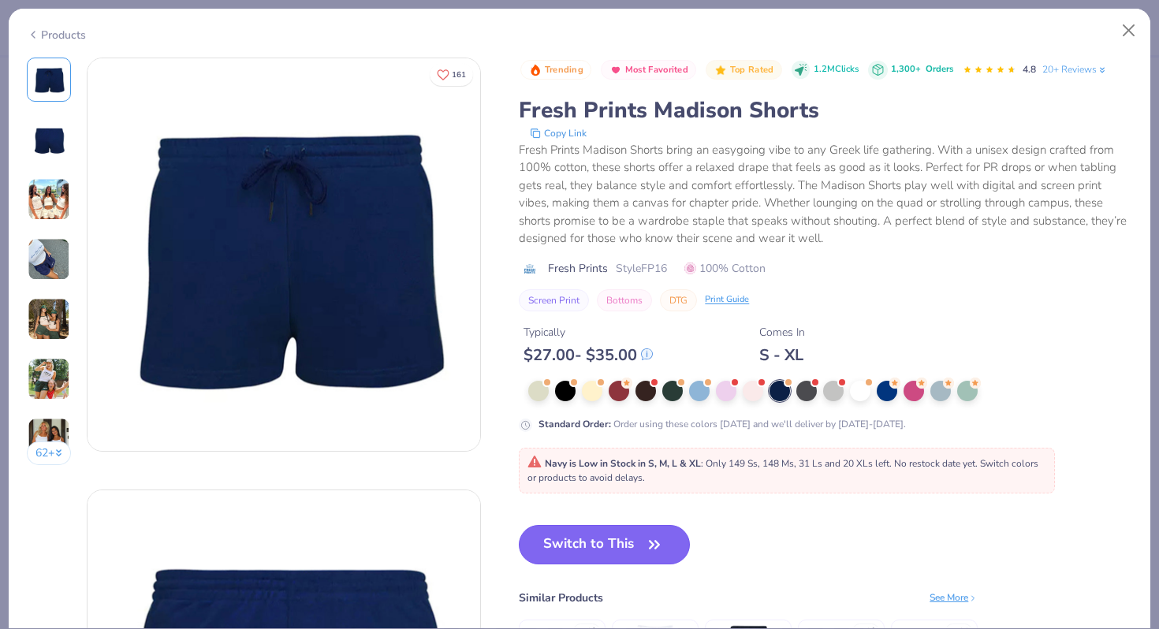
click at [668, 553] on button "Switch to This" at bounding box center [604, 544] width 171 height 39
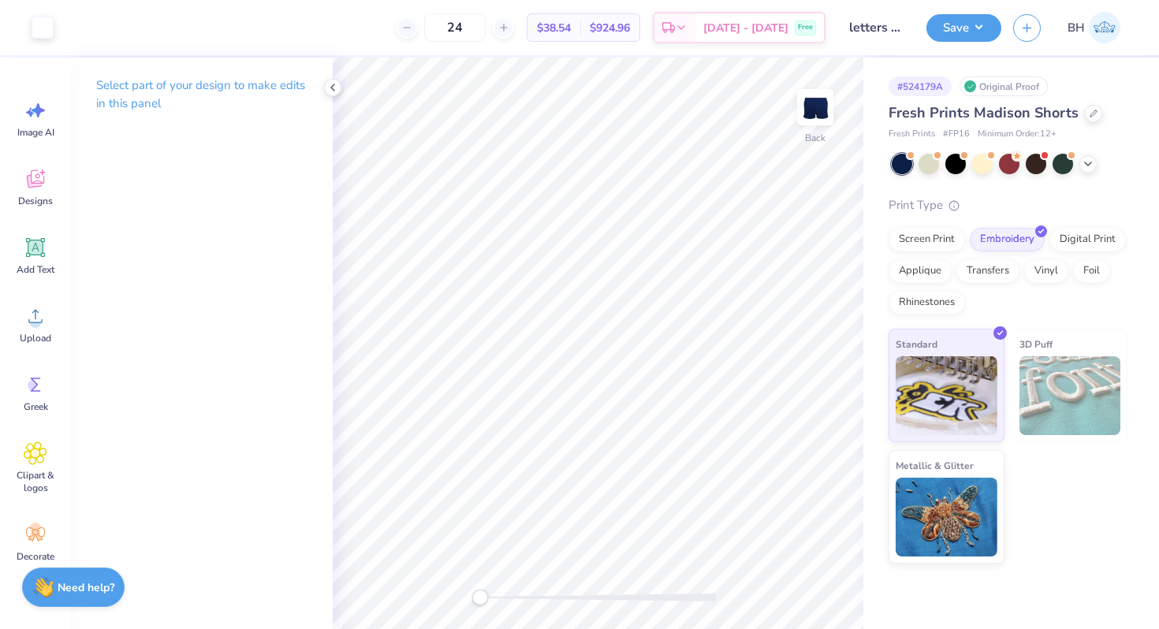
click at [957, 132] on span "# FP16" at bounding box center [956, 134] width 27 height 13
copy span "FP16"
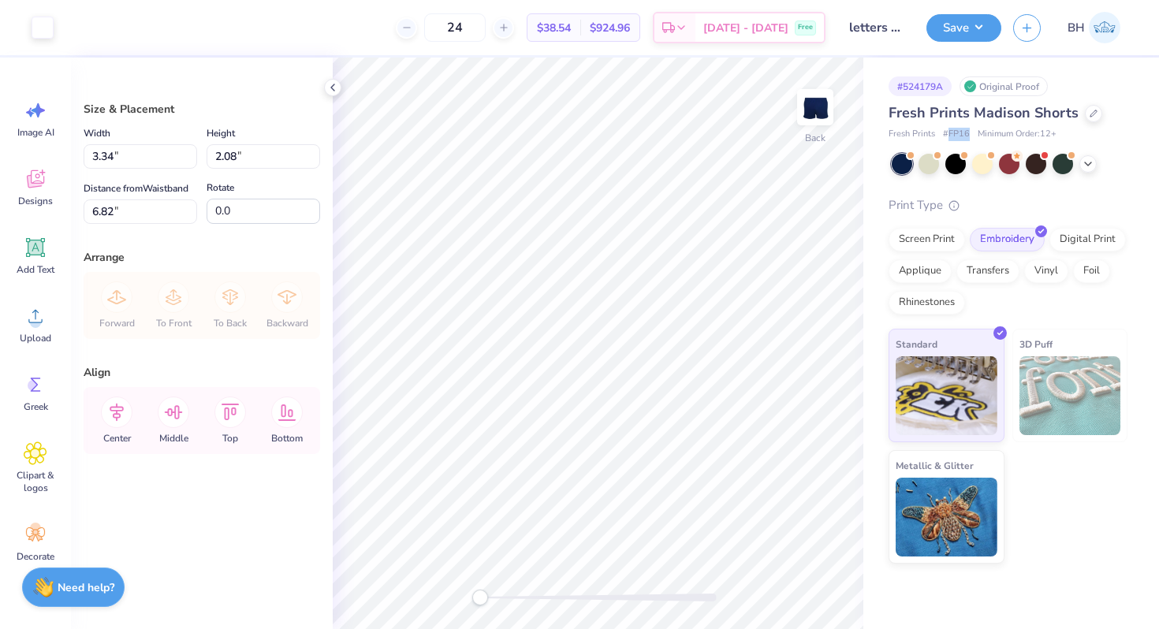
type input "2.21"
type input "1.38"
type input "7.54"
type input "2.74"
type input "1.71"
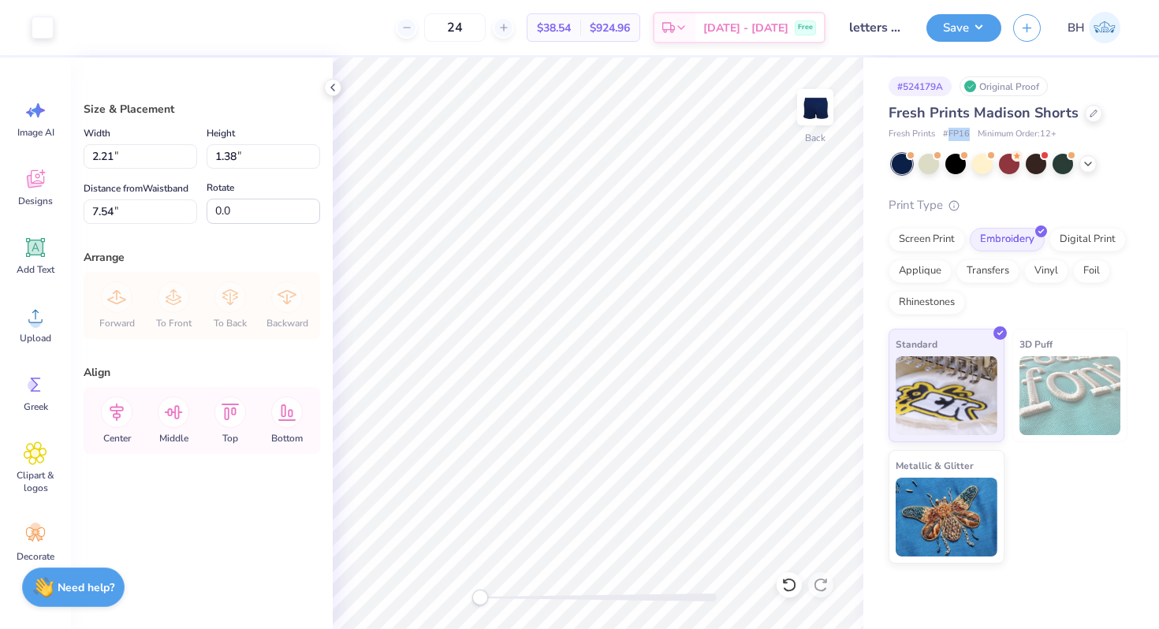
type input "7.20"
type input "7.71"
type input "7.09"
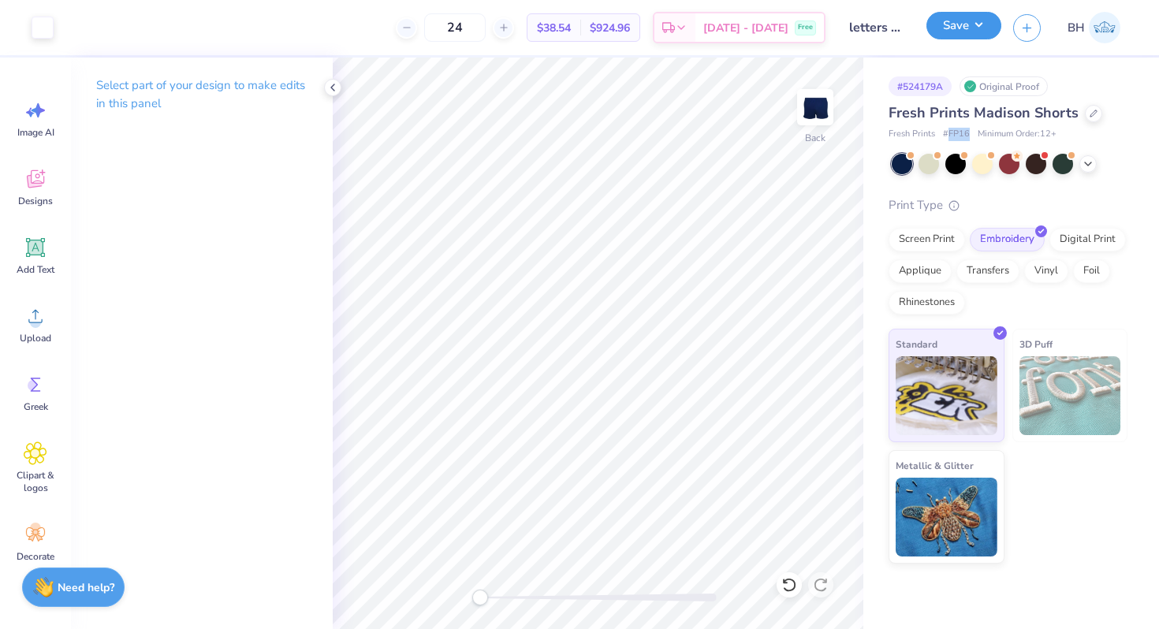
click at [968, 32] on button "Save" at bounding box center [963, 26] width 75 height 28
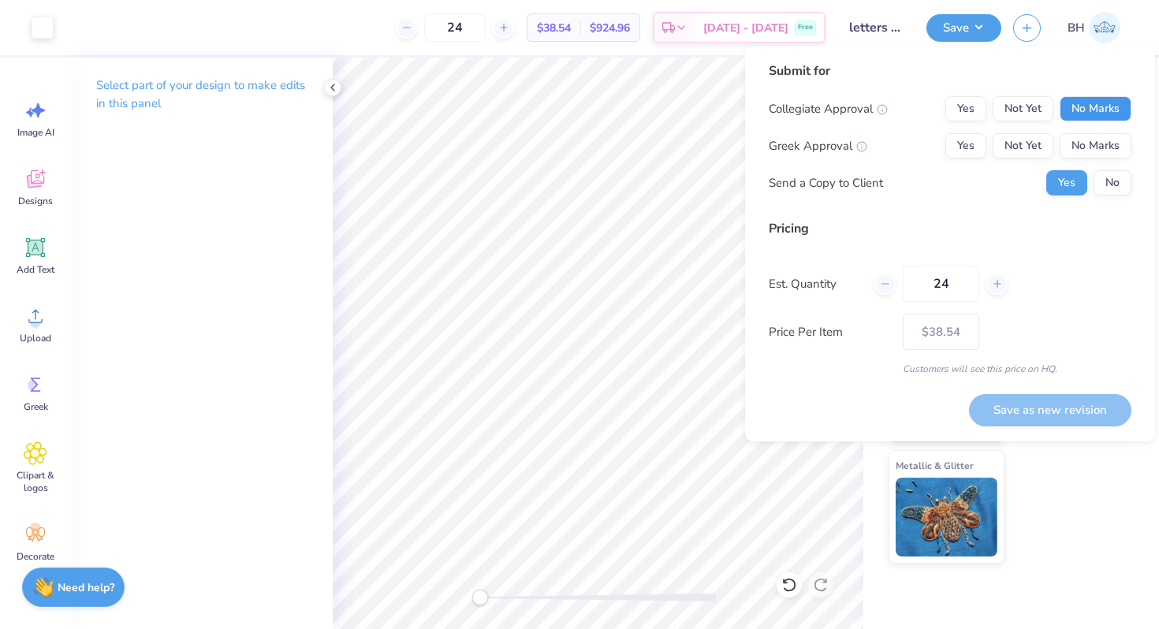
click at [1071, 108] on button "No Marks" at bounding box center [1095, 108] width 72 height 25
click at [967, 115] on button "Yes" at bounding box center [965, 108] width 41 height 25
click at [967, 155] on button "Yes" at bounding box center [965, 145] width 41 height 25
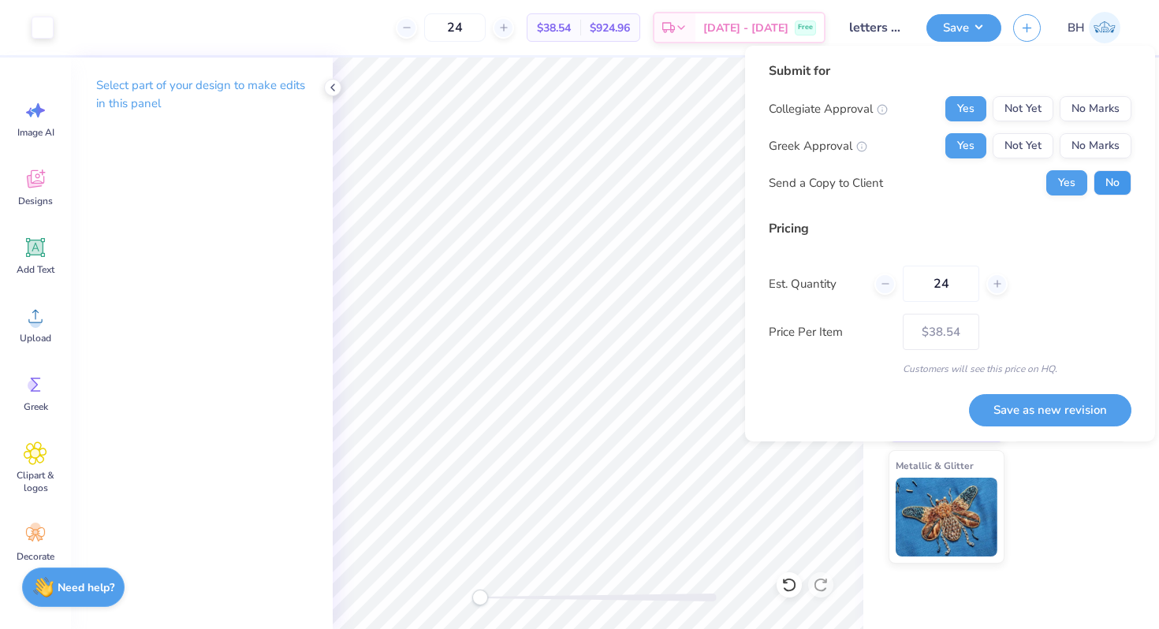
click at [1097, 177] on button "No" at bounding box center [1112, 182] width 38 height 25
click at [983, 399] on button "Save as new revision" at bounding box center [1050, 410] width 162 height 32
type input "– –"
